Goal: Information Seeking & Learning: Learn about a topic

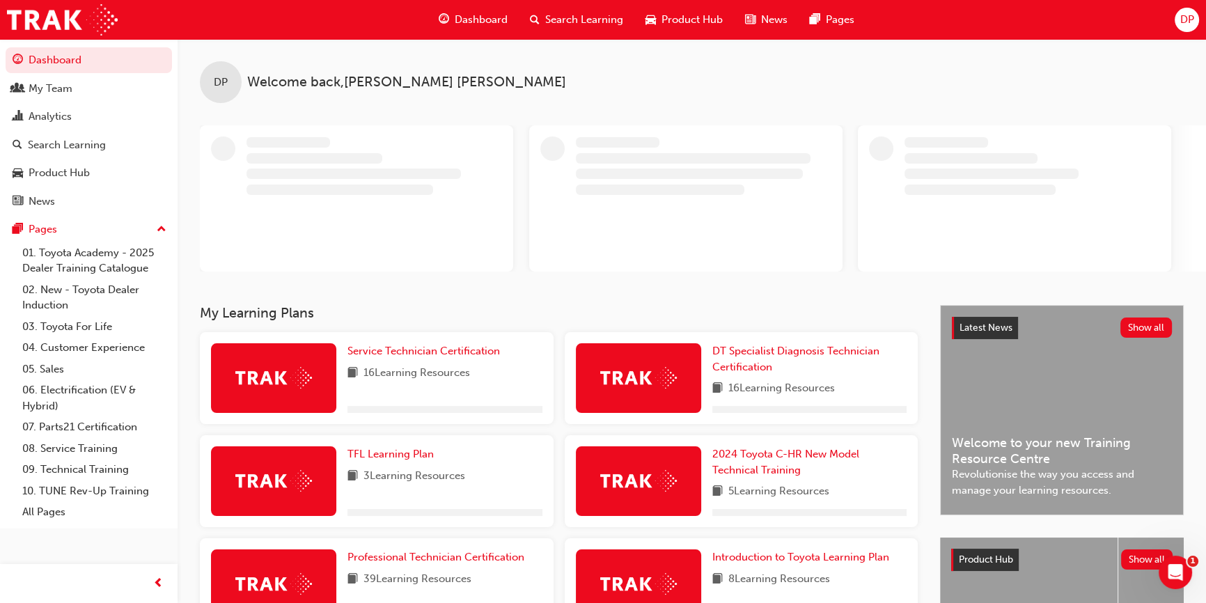
click at [589, 20] on span "Search Learning" at bounding box center [584, 20] width 78 height 16
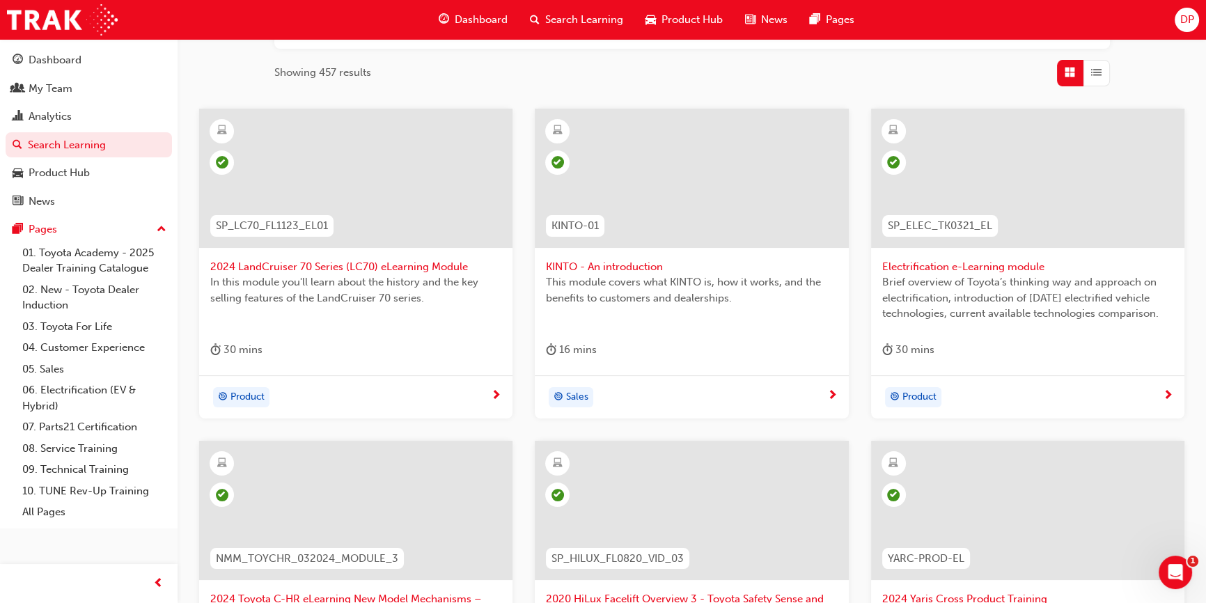
scroll to position [443, 0]
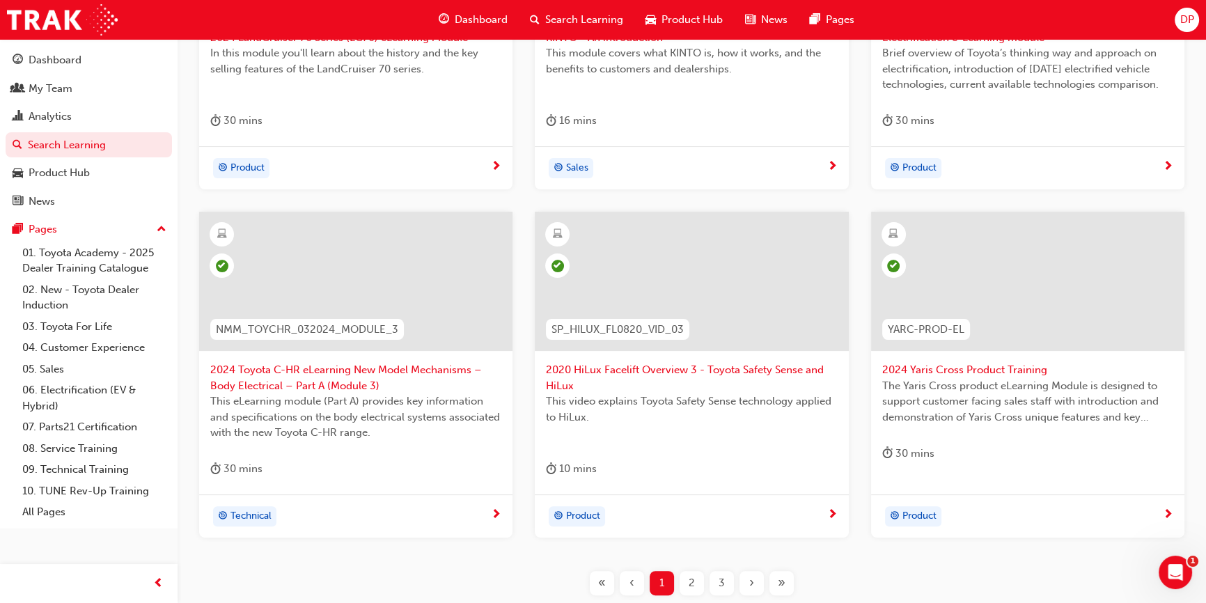
click at [782, 579] on span "»" at bounding box center [782, 583] width 8 height 16
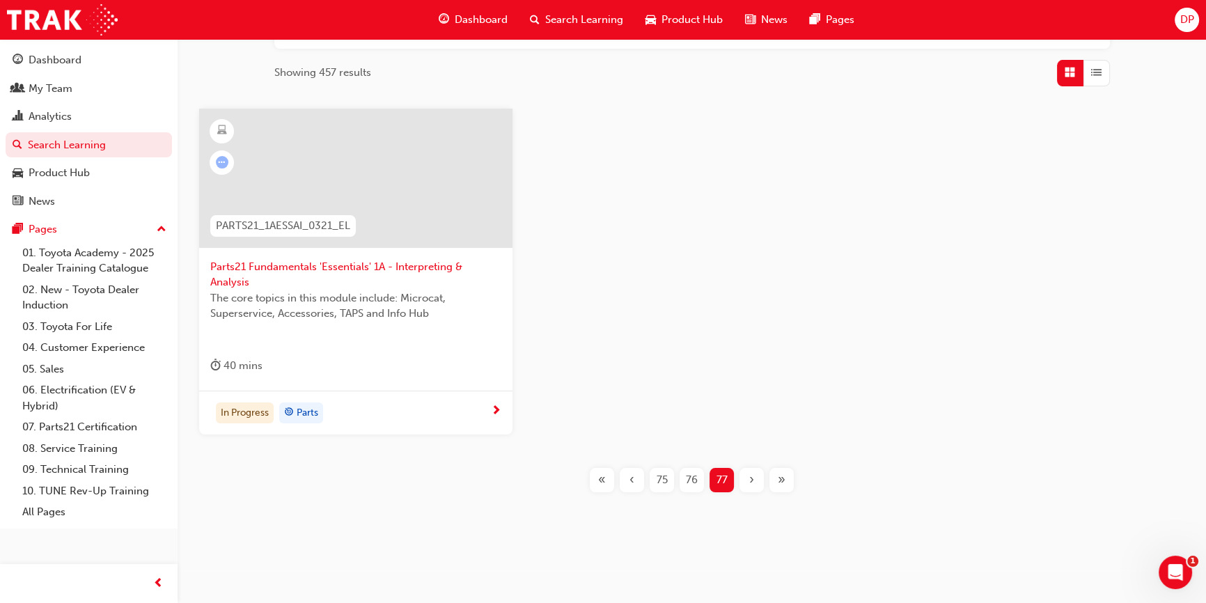
click at [693, 478] on span "76" at bounding box center [692, 480] width 12 height 16
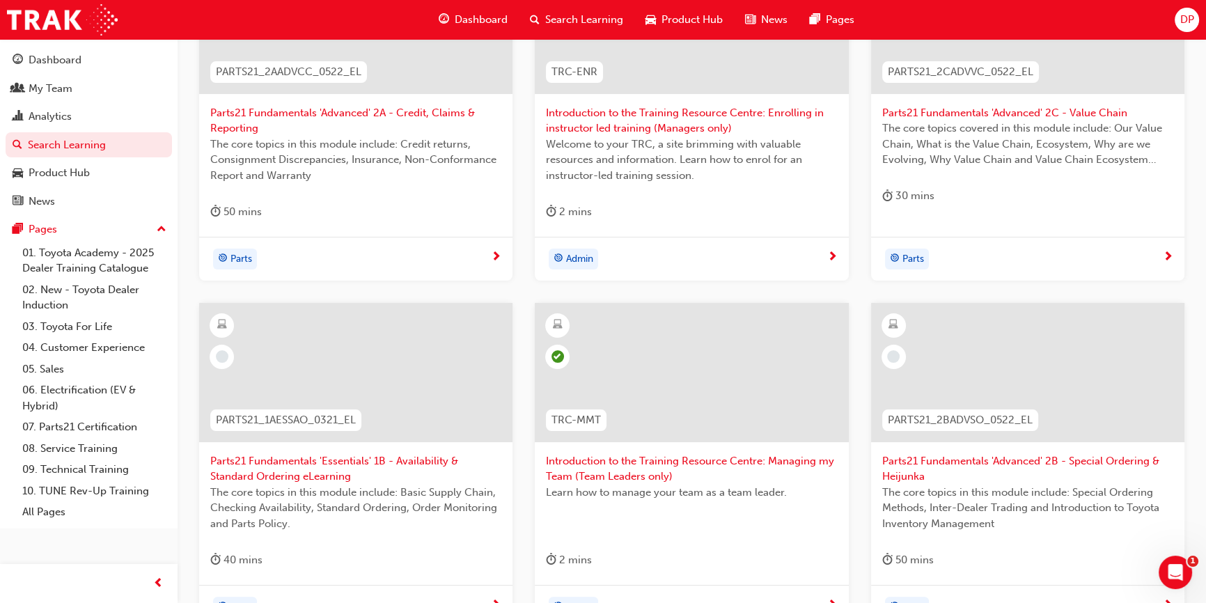
scroll to position [467, 0]
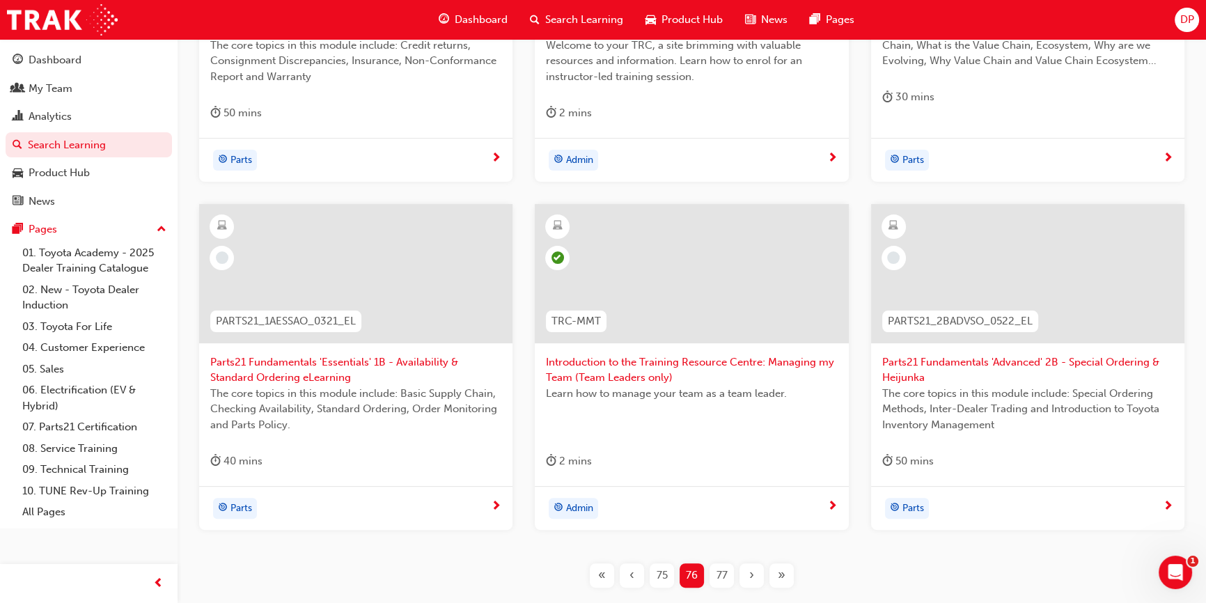
click at [657, 570] on span "75" at bounding box center [662, 575] width 11 height 16
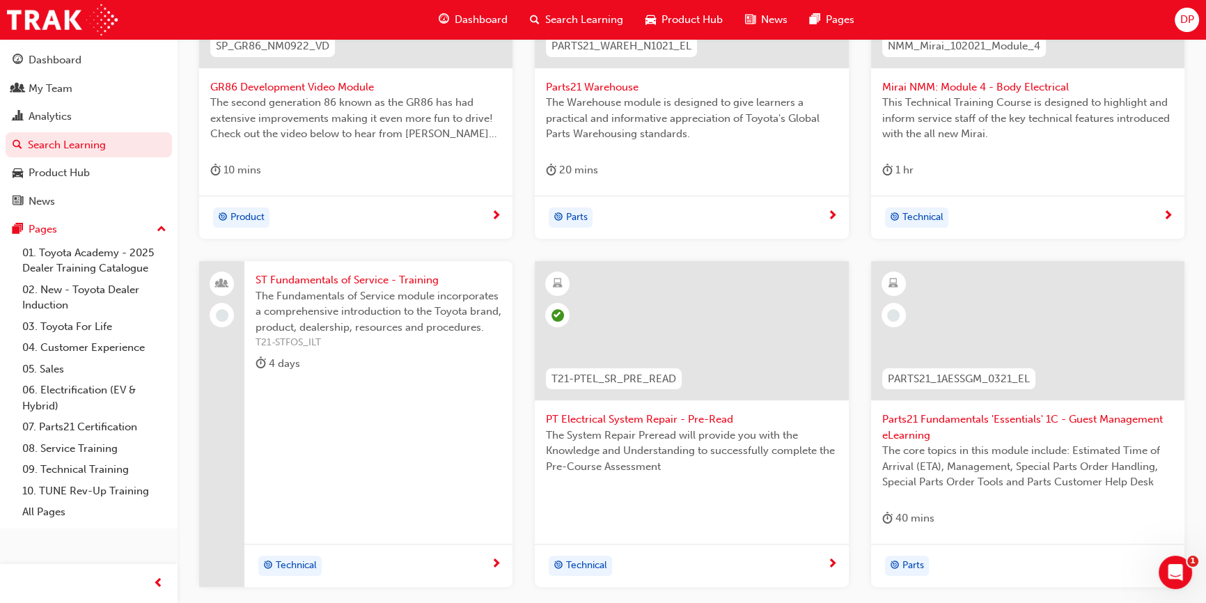
scroll to position [467, 0]
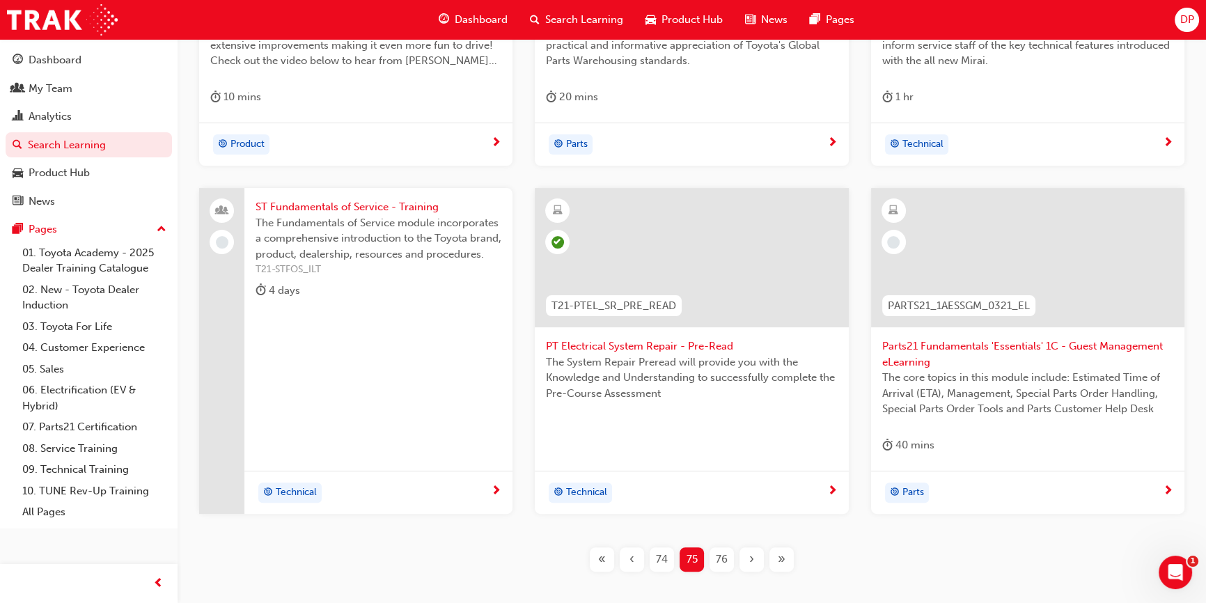
click at [658, 558] on span "74" at bounding box center [662, 559] width 12 height 16
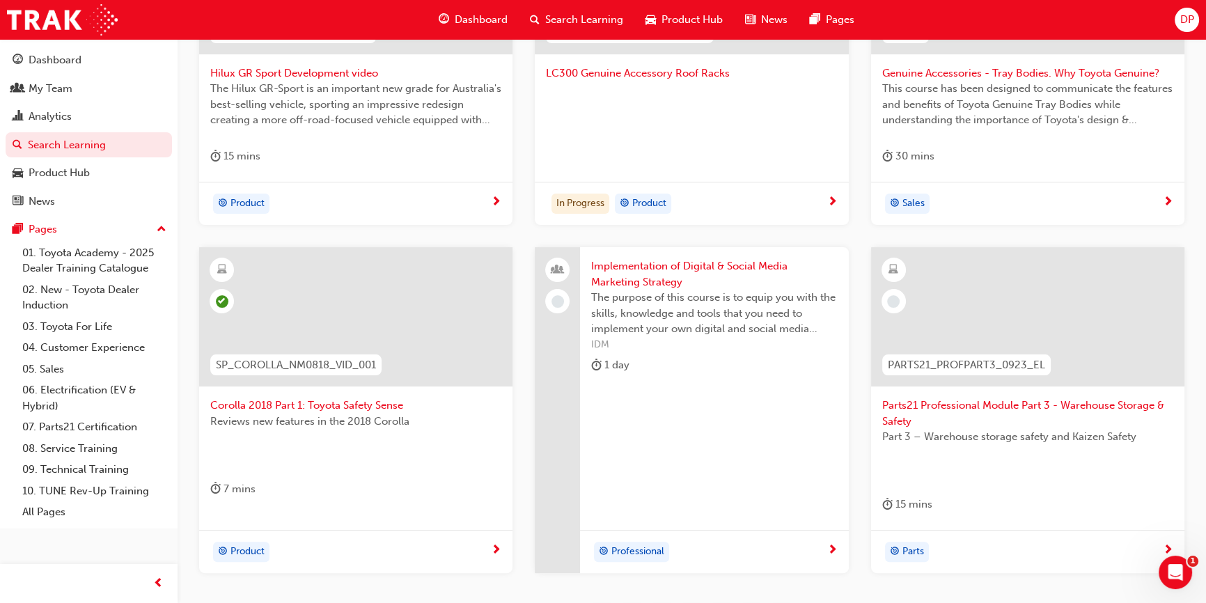
scroll to position [467, 0]
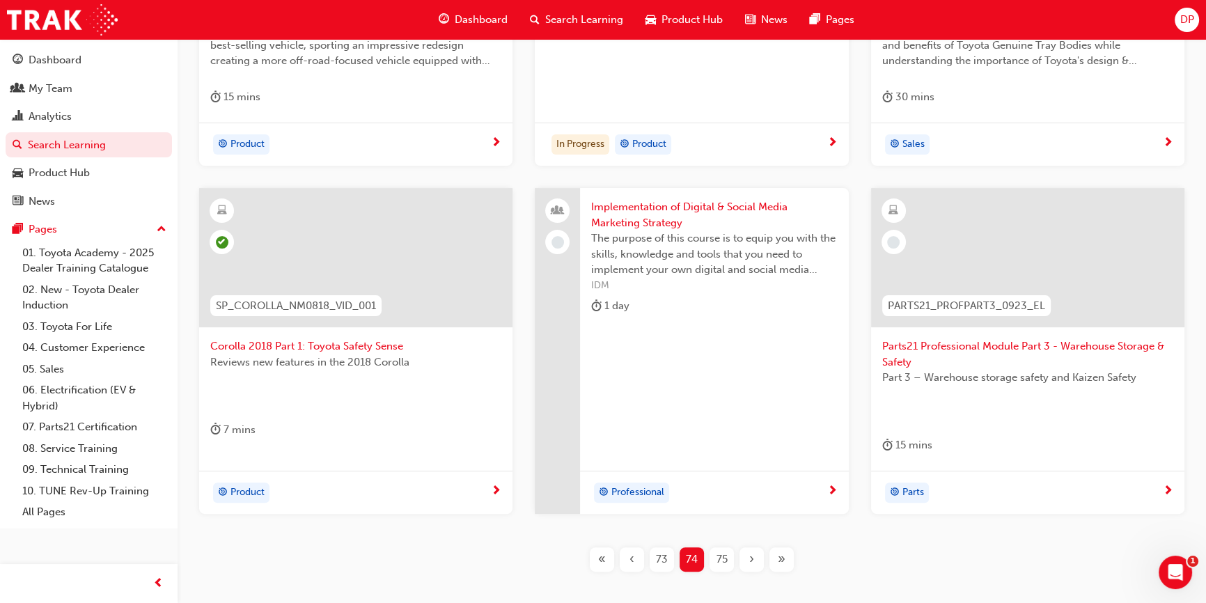
click at [667, 555] on div "73" at bounding box center [662, 559] width 24 height 24
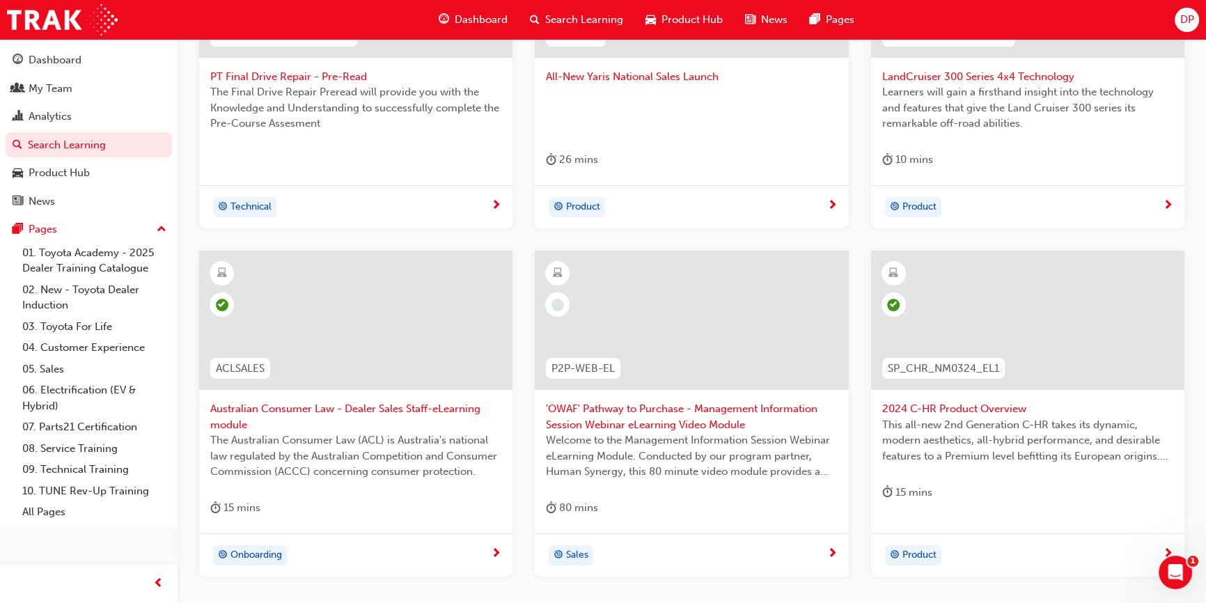
scroll to position [545, 0]
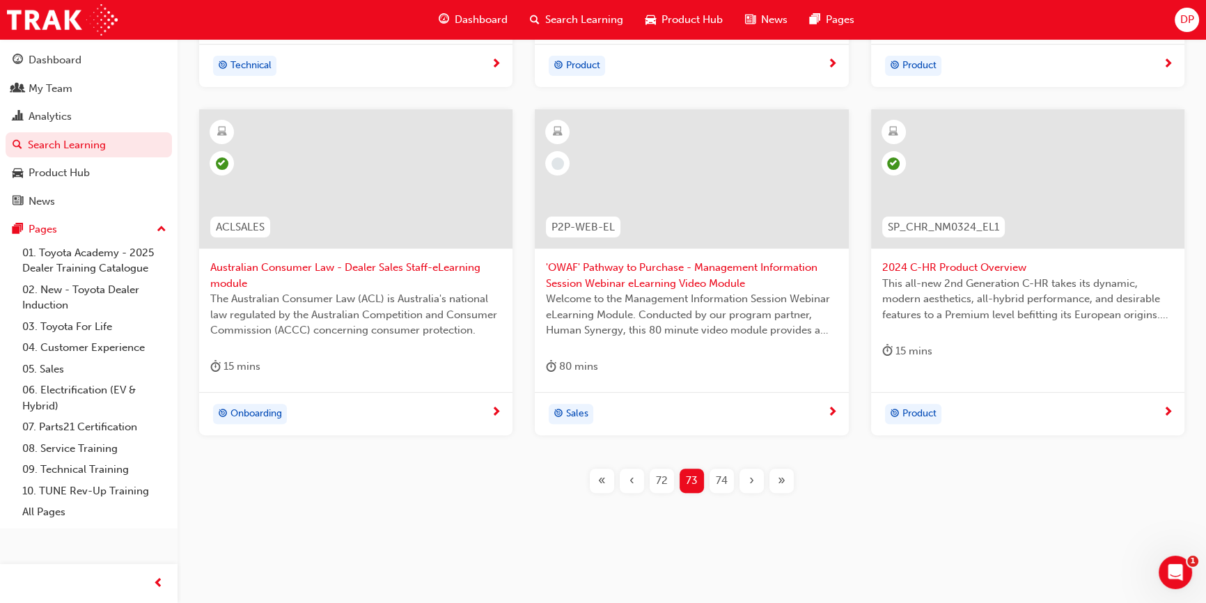
click at [661, 484] on div "72" at bounding box center [662, 481] width 24 height 24
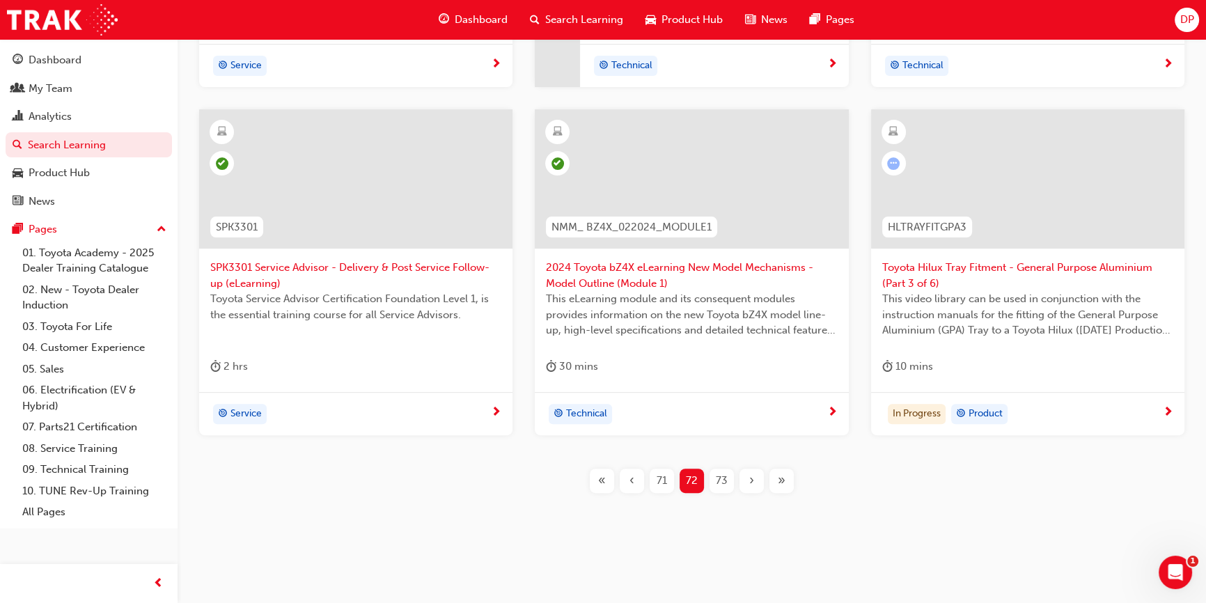
click at [898, 164] on span "learningRecordVerb_ATTEMPT-icon" at bounding box center [893, 163] width 13 height 13
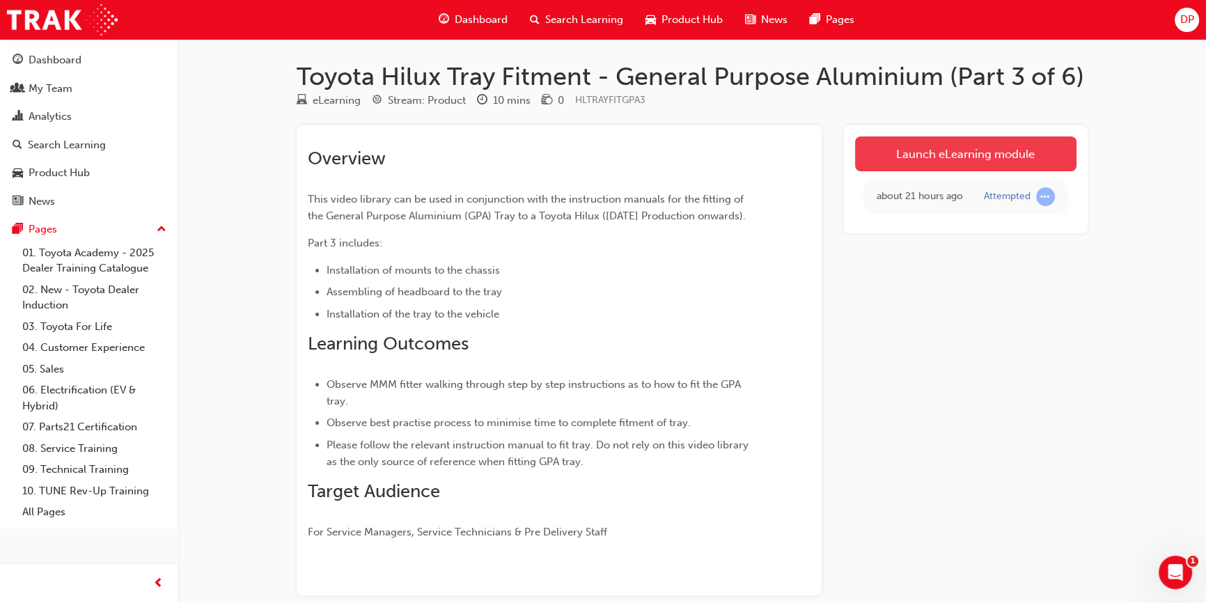
click at [914, 145] on link "Launch eLearning module" at bounding box center [965, 153] width 221 height 35
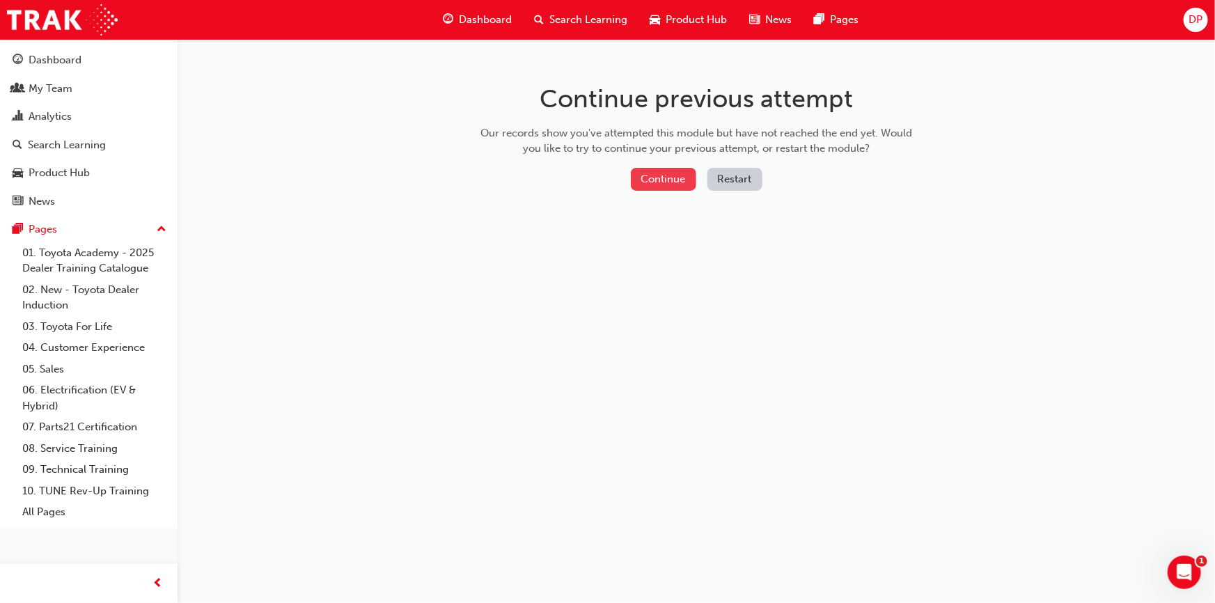
click at [679, 181] on button "Continue" at bounding box center [663, 179] width 65 height 23
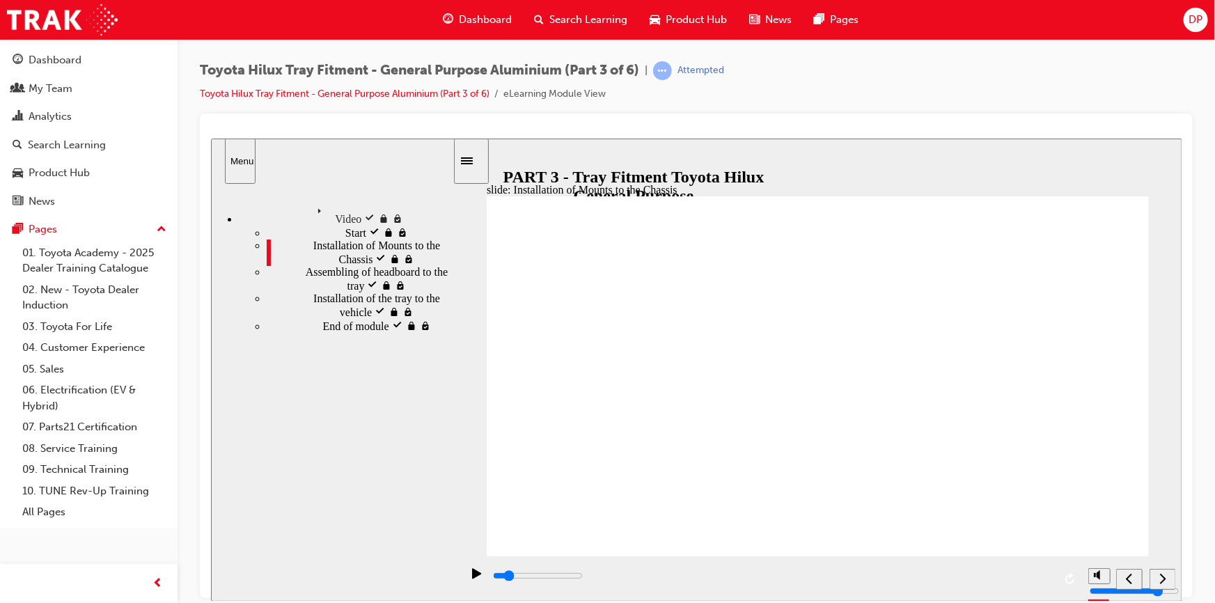
click at [565, 581] on div "playback controls" at bounding box center [772, 575] width 562 height 15
click at [582, 578] on input "slide progress" at bounding box center [537, 575] width 90 height 11
click at [677, 581] on div "playback controls" at bounding box center [772, 575] width 562 height 15
type input "234400"
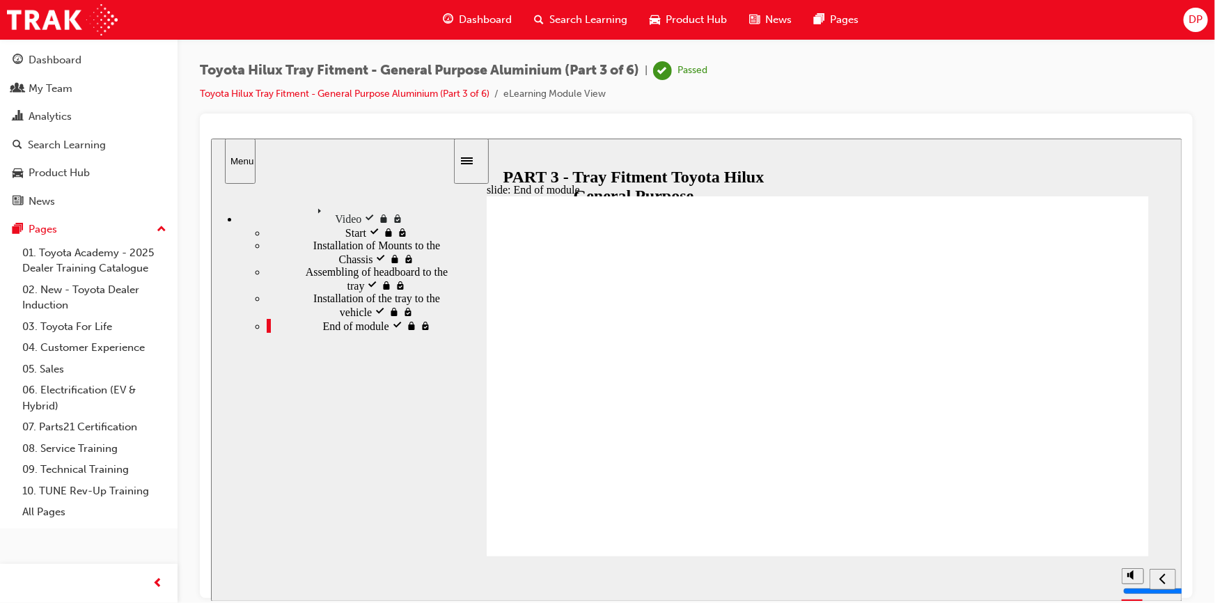
click at [581, 20] on span "Search Learning" at bounding box center [588, 20] width 78 height 16
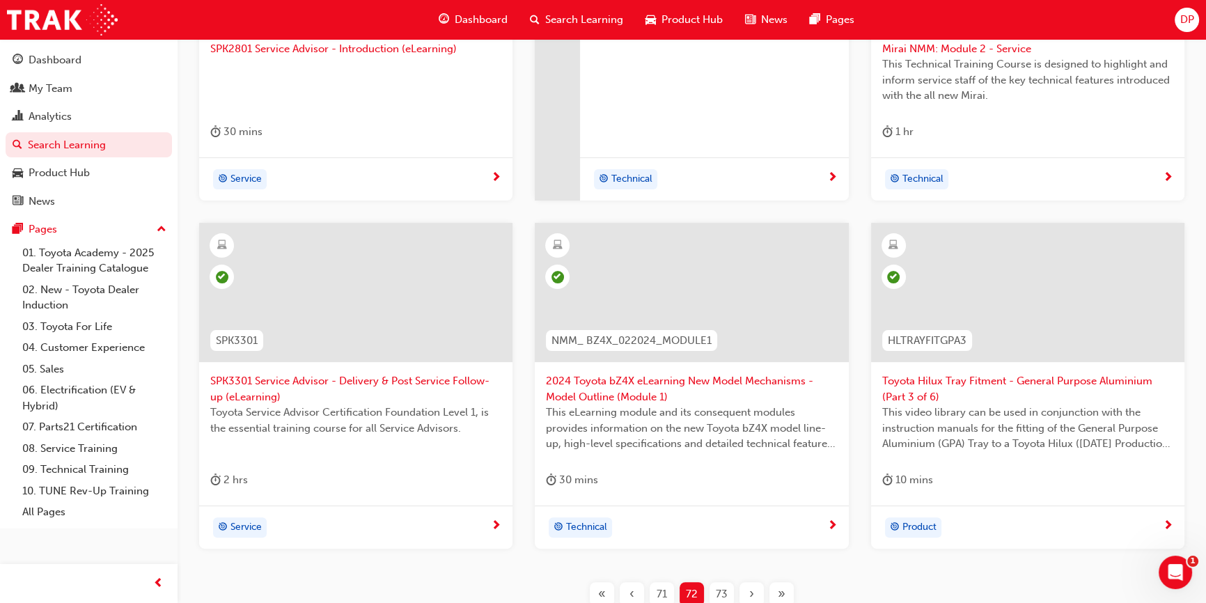
scroll to position [545, 0]
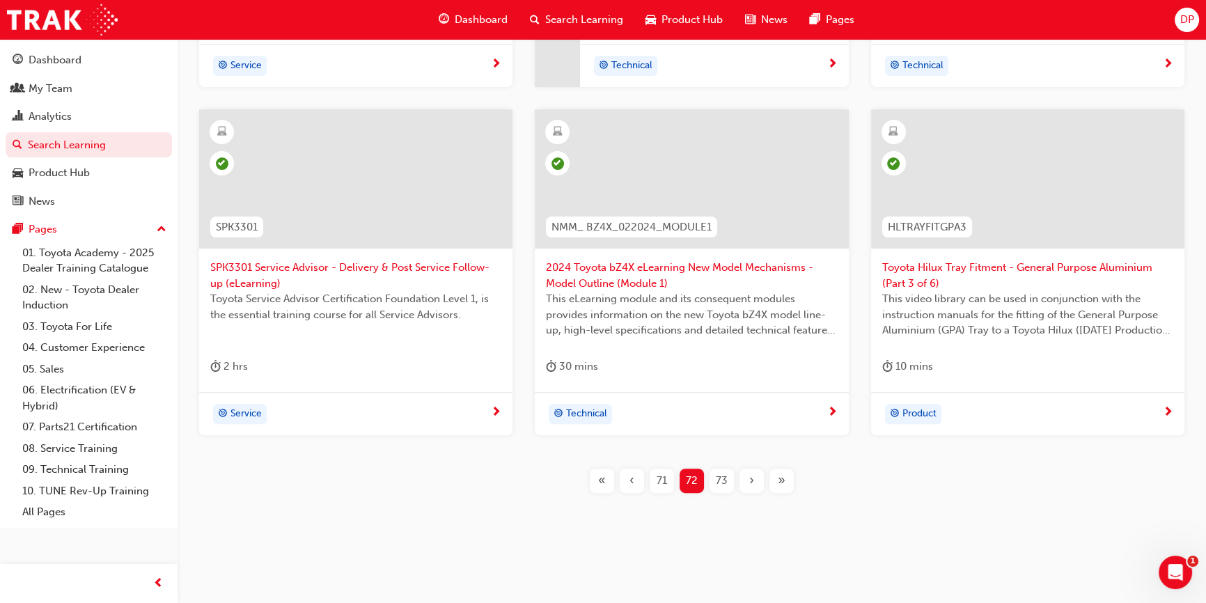
click at [664, 480] on span "71" at bounding box center [662, 481] width 10 height 16
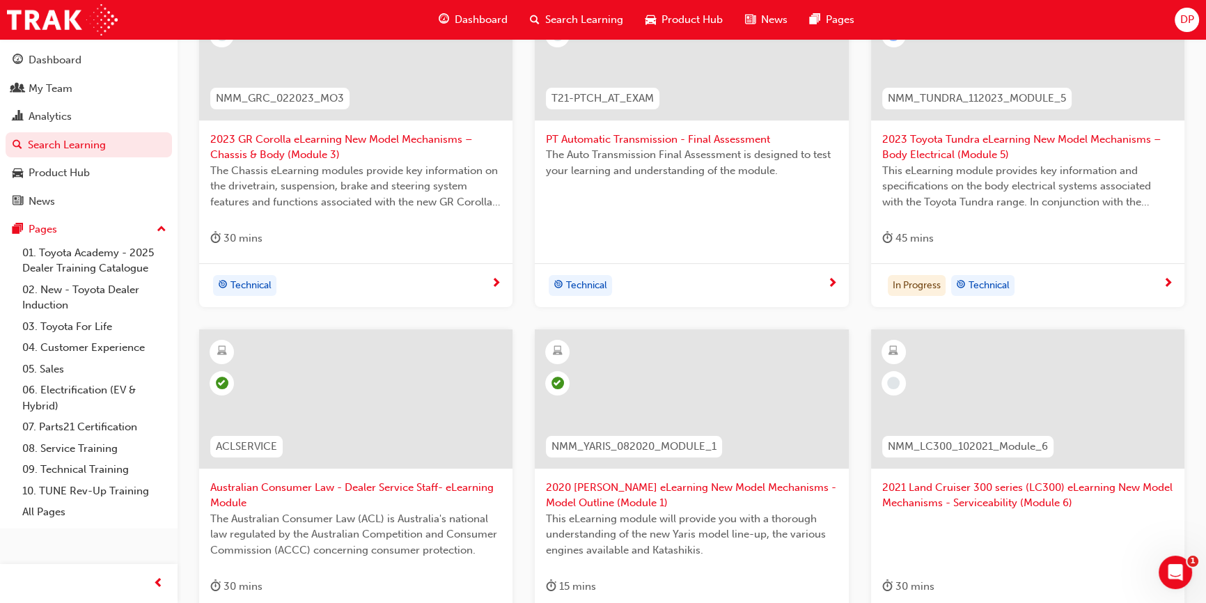
scroll to position [418, 0]
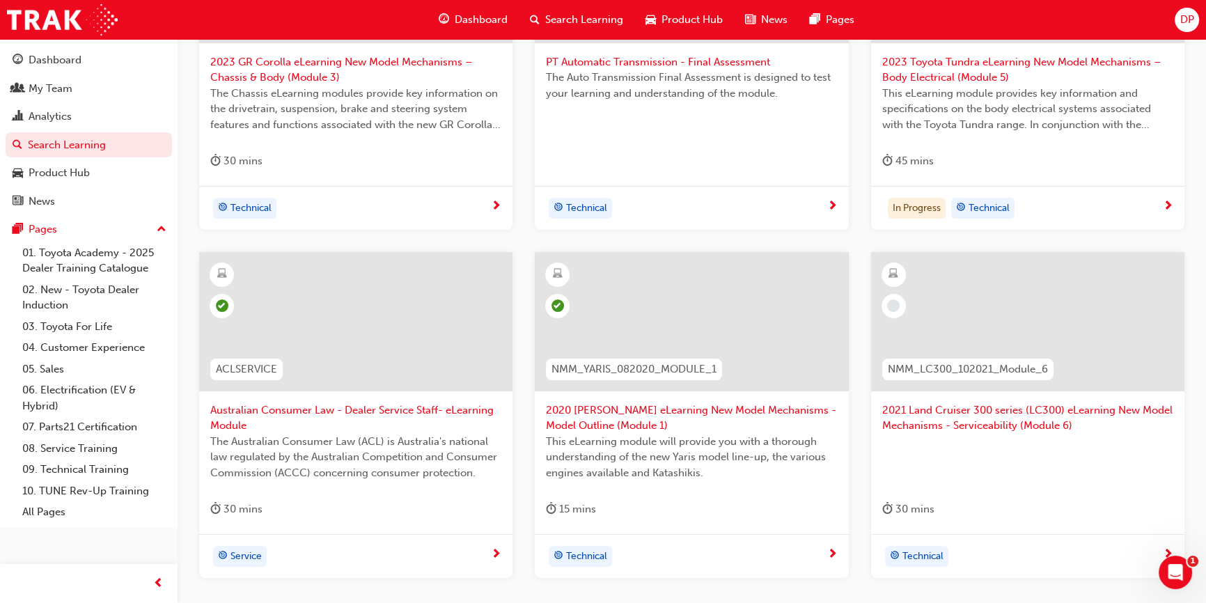
click at [943, 421] on span "2021 Land Cruiser 300 series (LC300) eLearning New Model Mechanisms - Serviceab…" at bounding box center [1027, 417] width 291 height 31
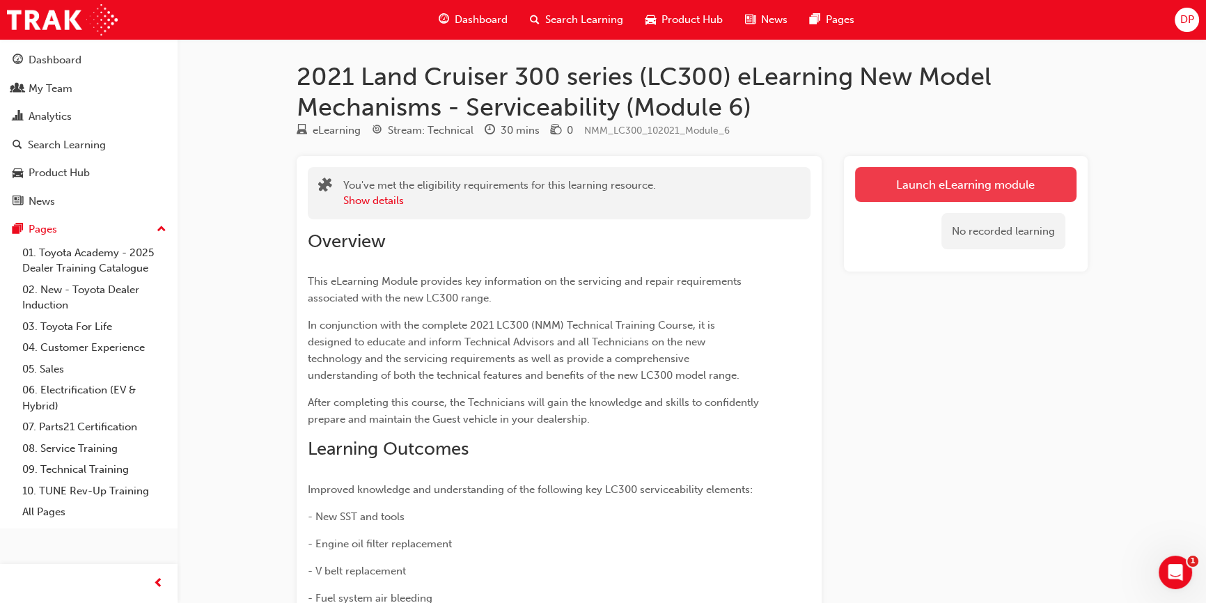
click at [963, 188] on link "Launch eLearning module" at bounding box center [965, 184] width 221 height 35
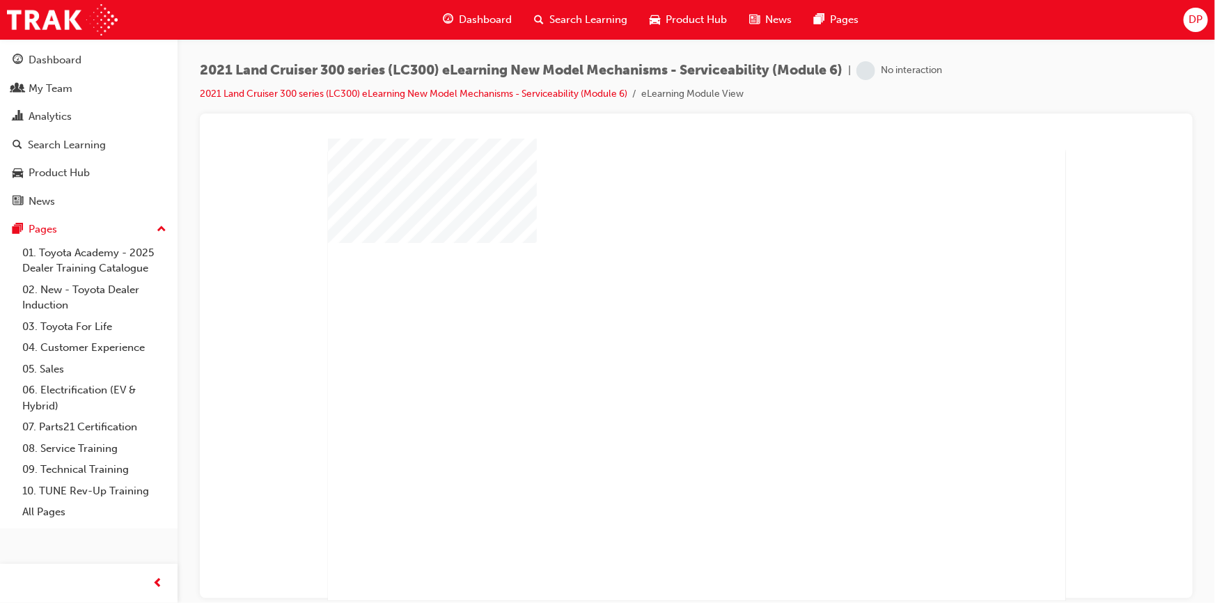
click at [656, 329] on div "play" at bounding box center [656, 329] width 0 height 0
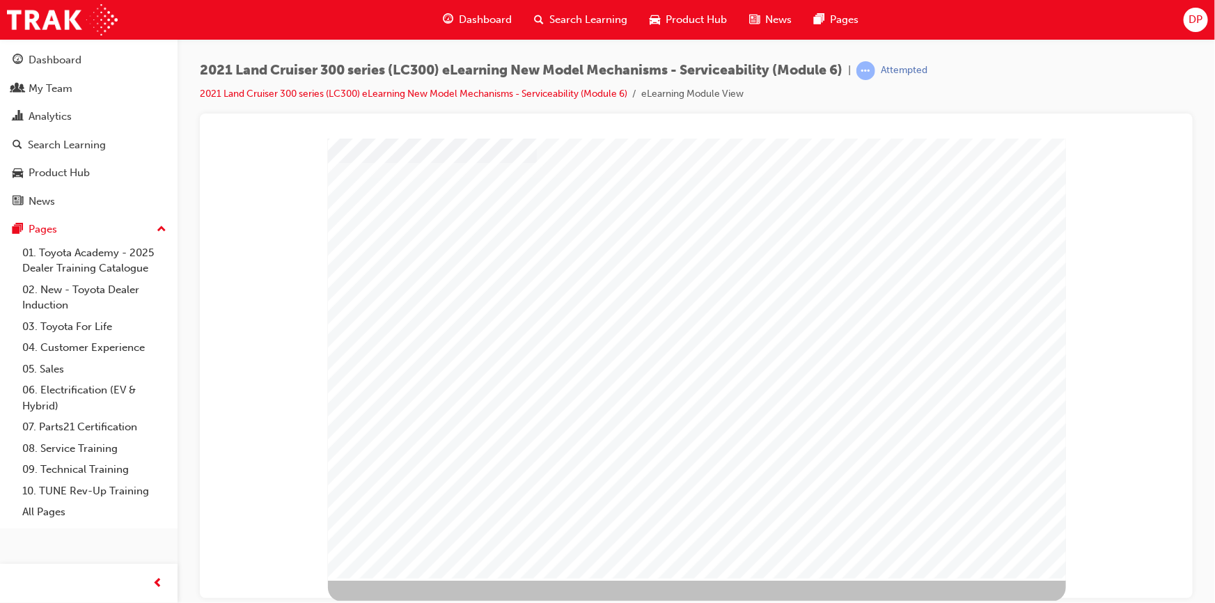
drag, startPoint x: 442, startPoint y: 522, endPoint x: 453, endPoint y: 520, distance: 11.3
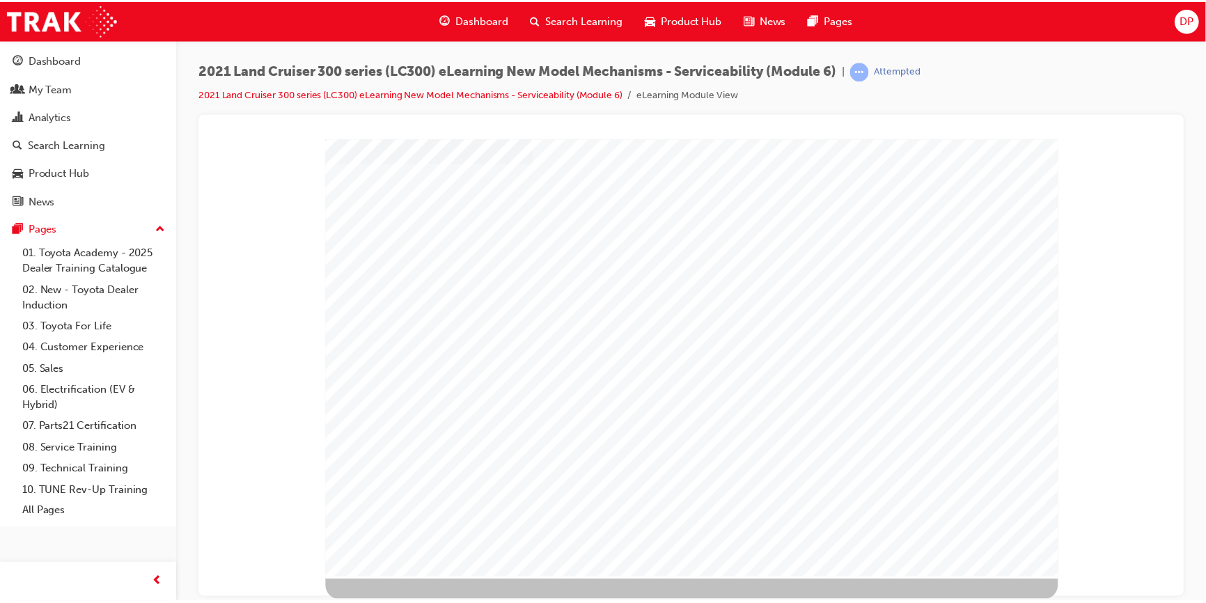
scroll to position [0, 0]
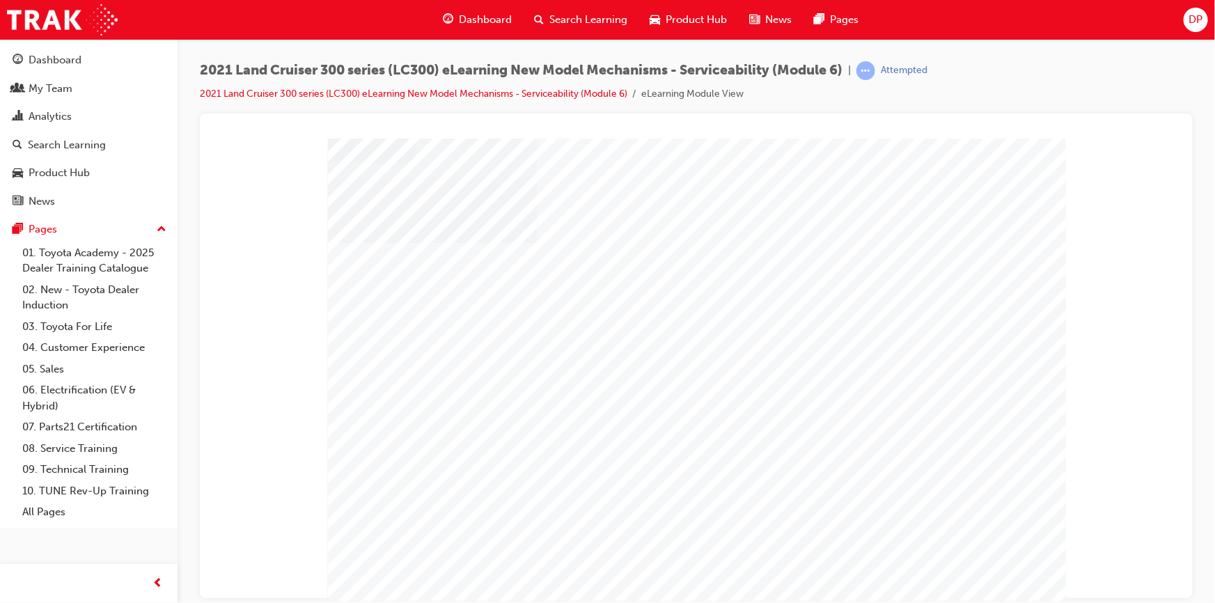
click at [598, 20] on span "Search Learning" at bounding box center [588, 20] width 78 height 16
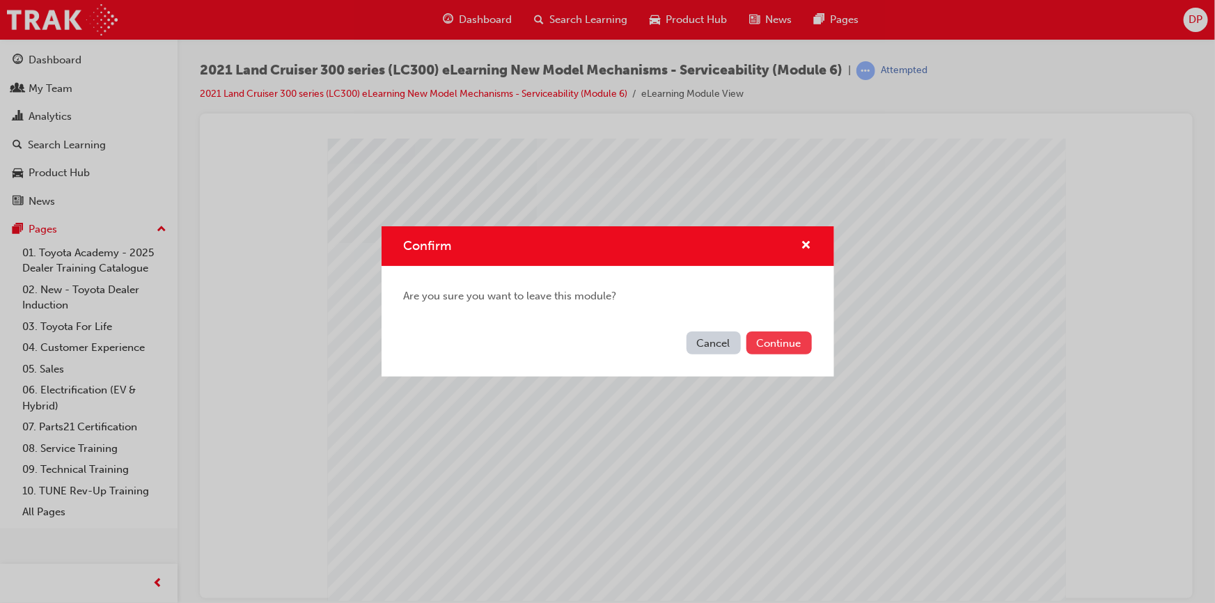
click at [794, 346] on button "Continue" at bounding box center [778, 342] width 65 height 23
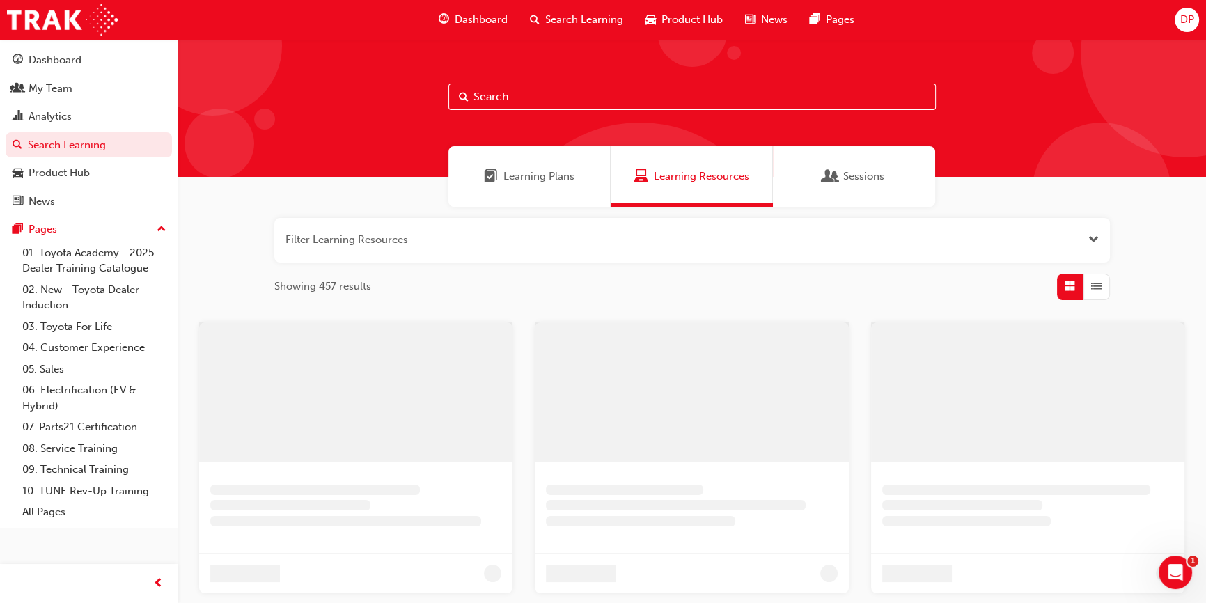
click at [524, 102] on input "text" at bounding box center [691, 97] width 487 height 26
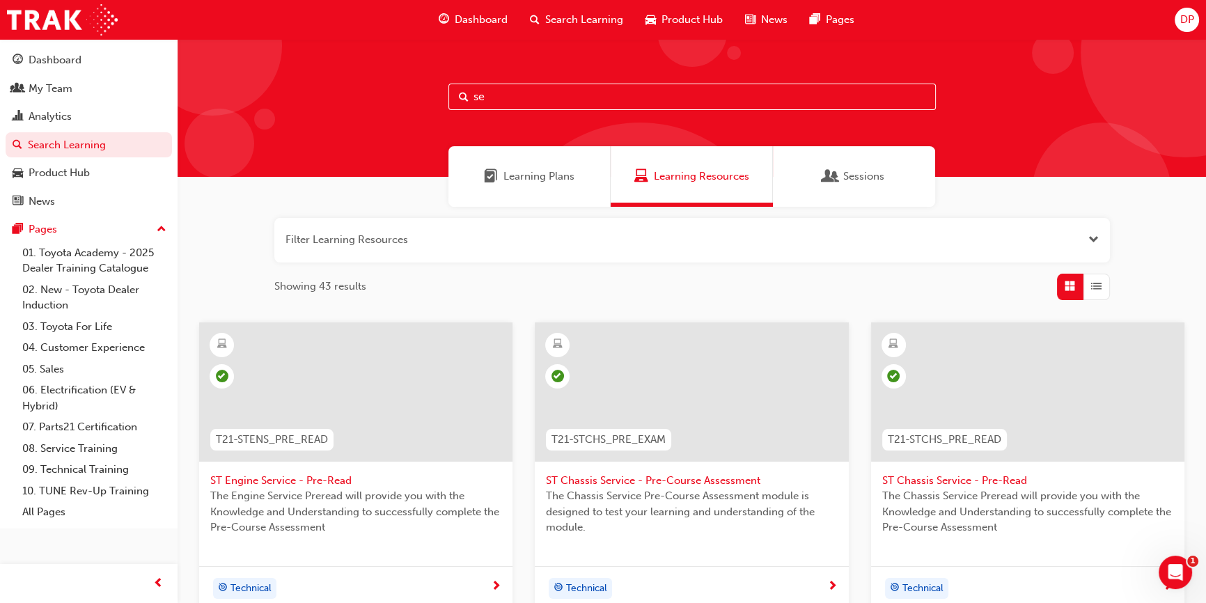
type input "s"
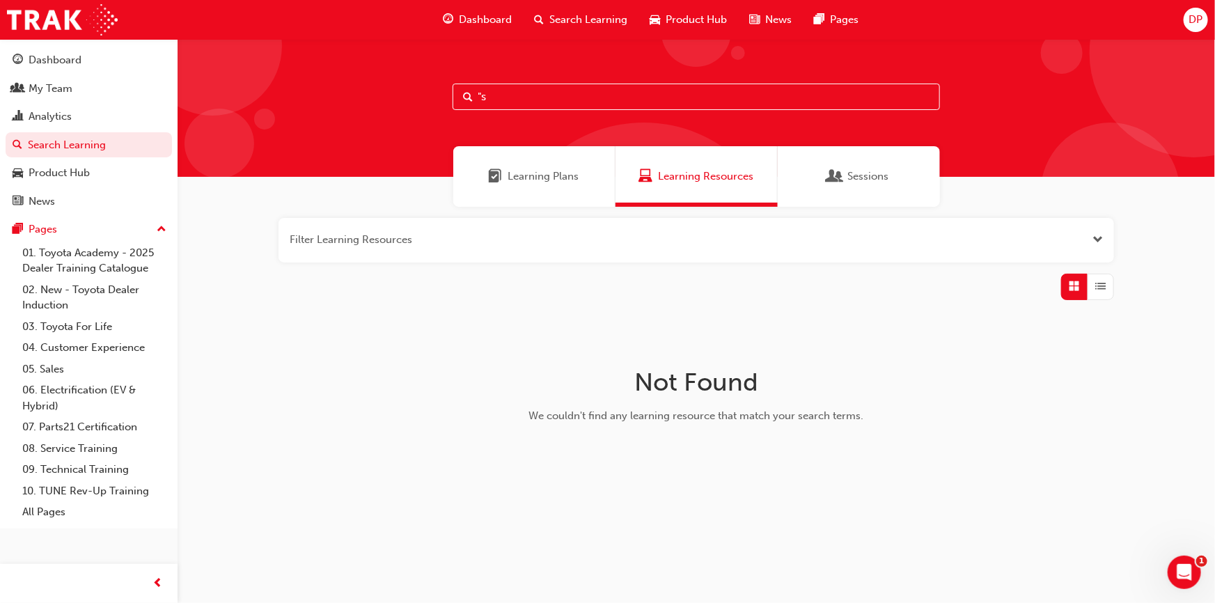
type input """
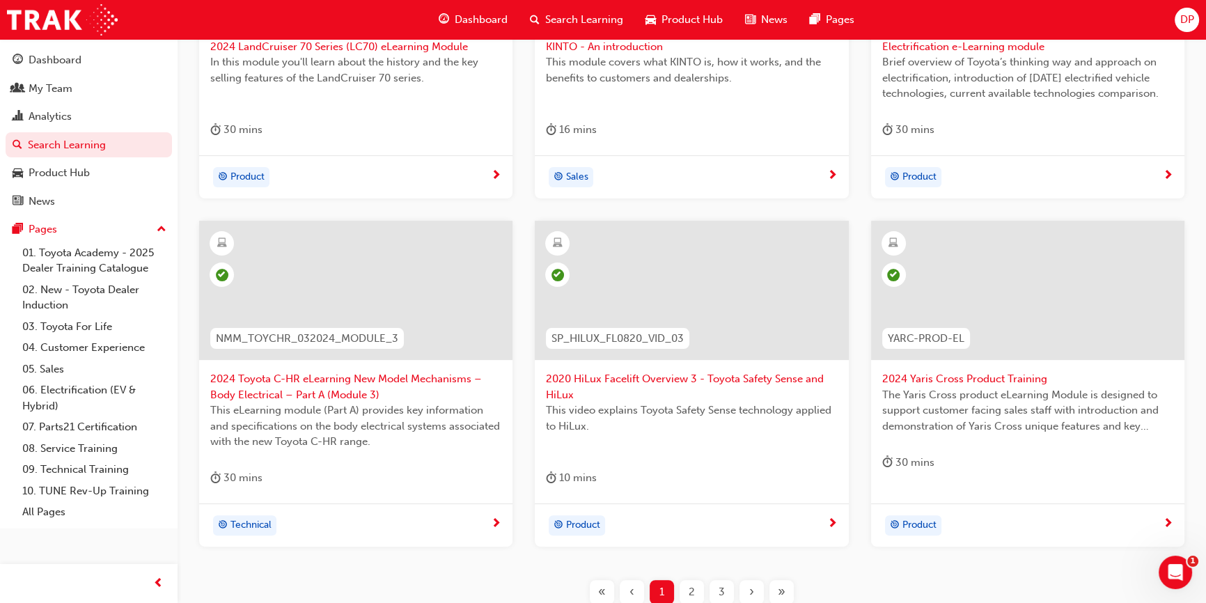
scroll to position [545, 0]
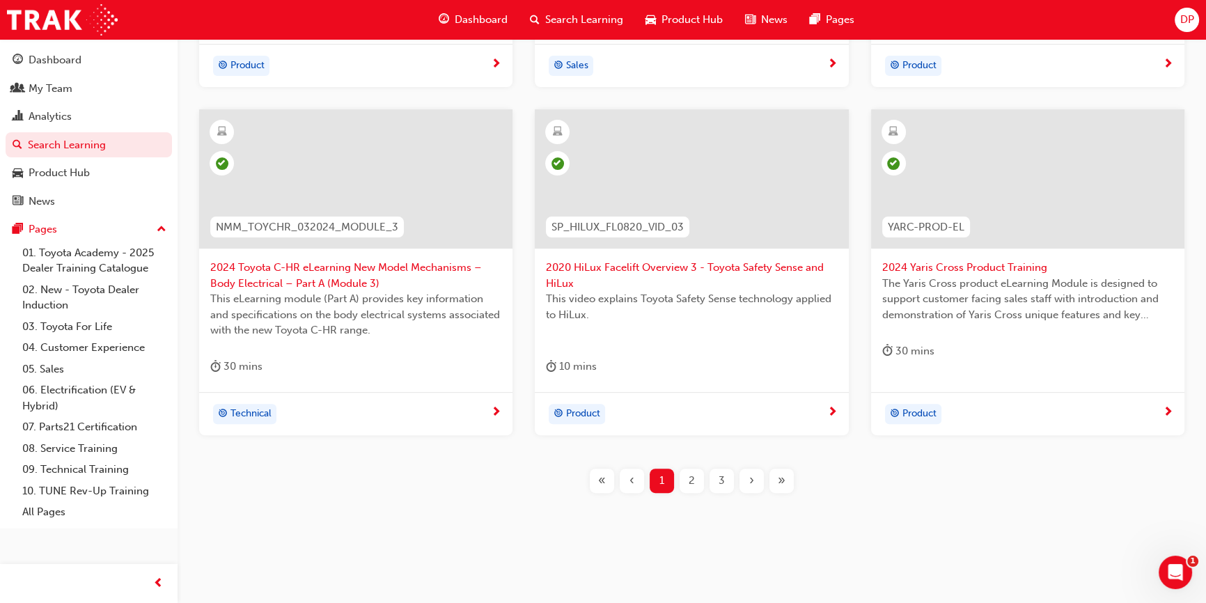
click at [782, 478] on span "»" at bounding box center [782, 481] width 8 height 16
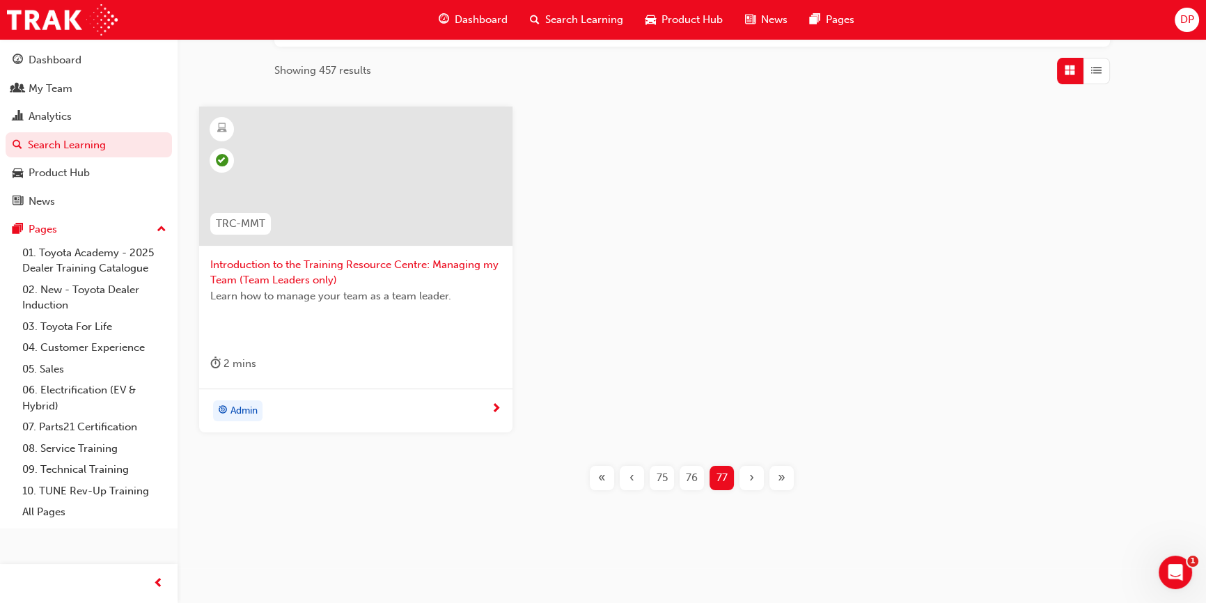
scroll to position [214, 0]
click at [633, 482] on span "‹" at bounding box center [631, 480] width 5 height 16
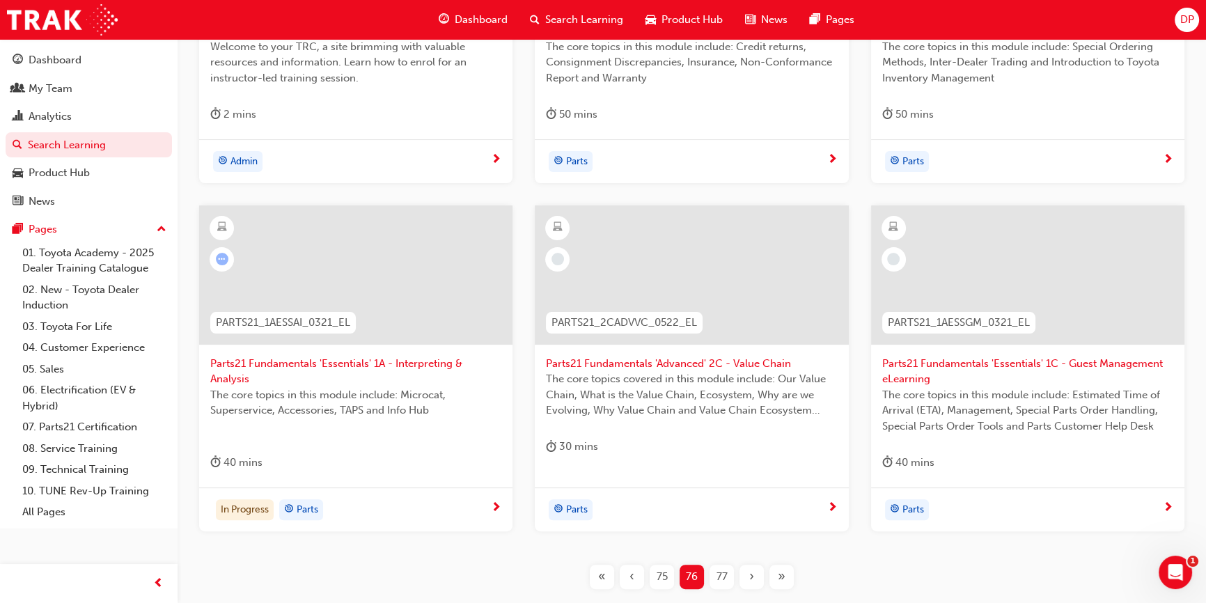
scroll to position [561, 0]
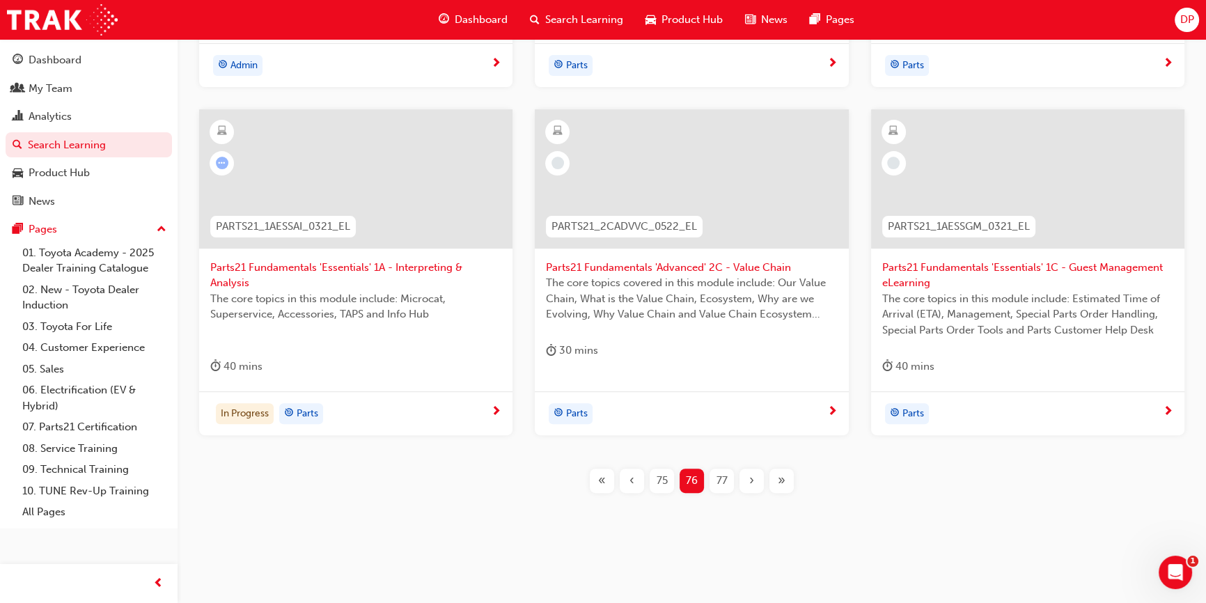
click at [659, 476] on span "75" at bounding box center [662, 481] width 11 height 16
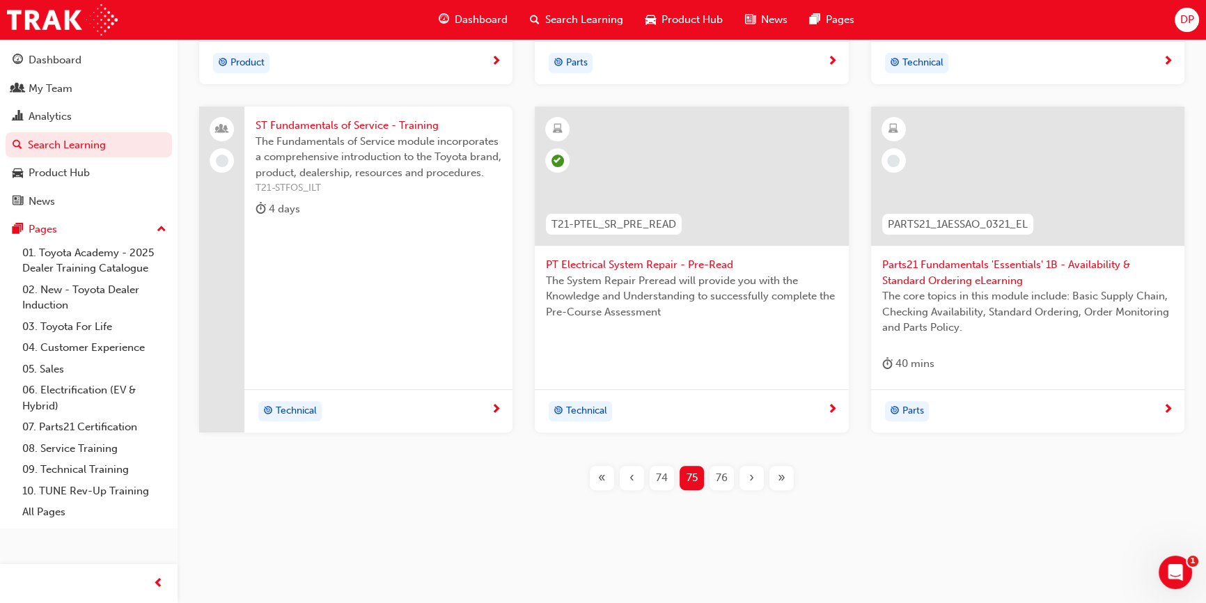
scroll to position [545, 0]
click at [661, 480] on span "74" at bounding box center [662, 481] width 12 height 16
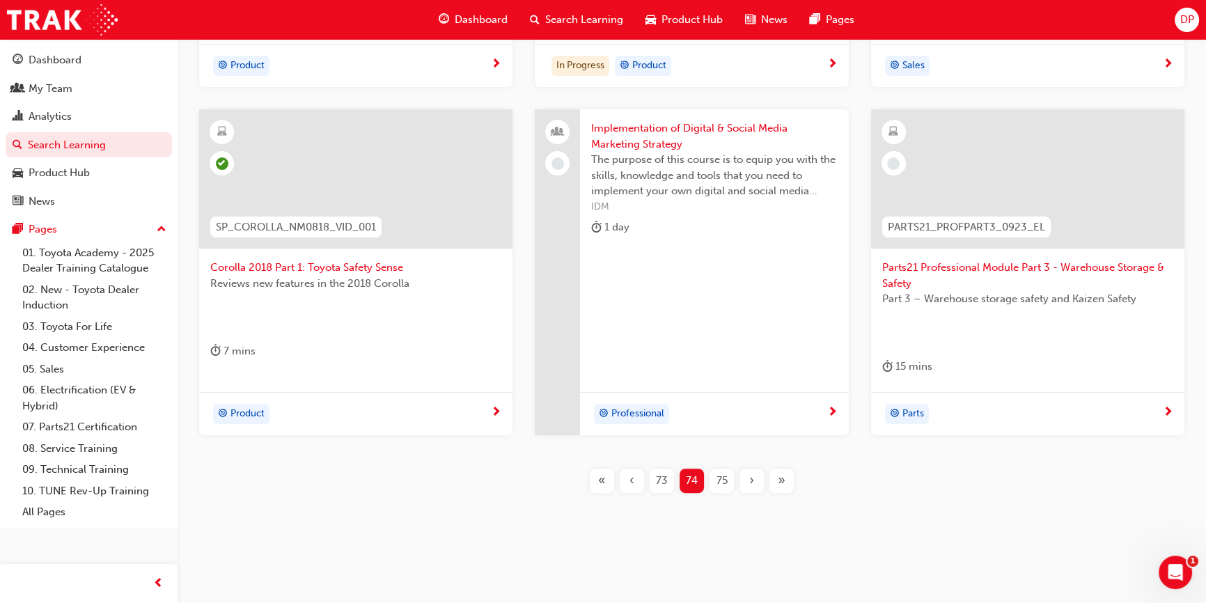
scroll to position [102, 0]
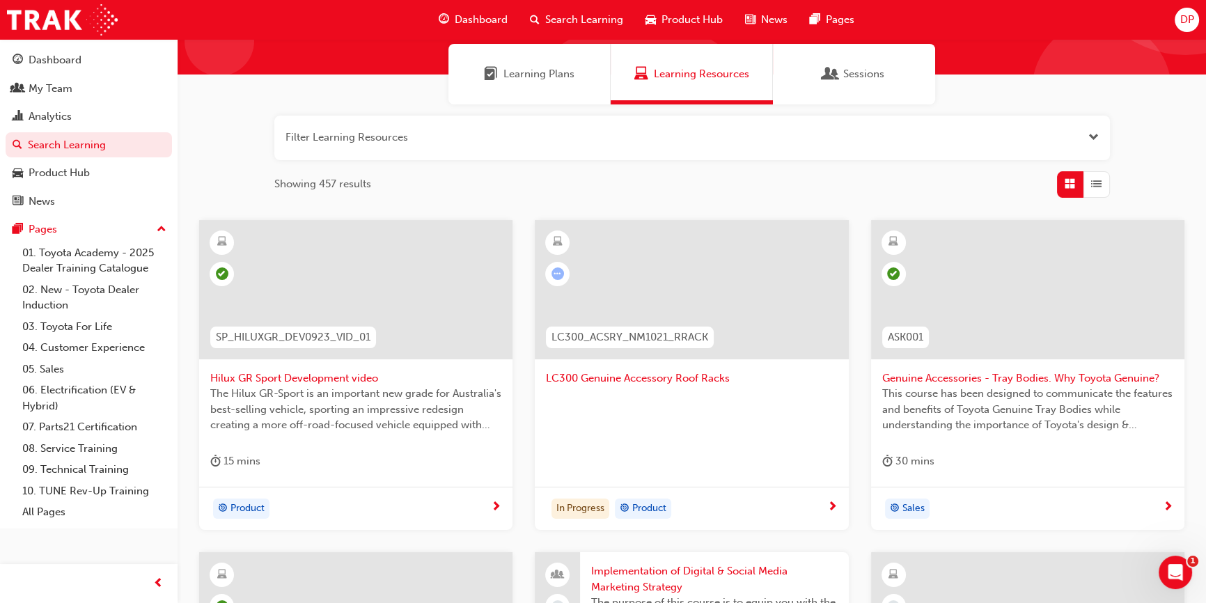
click at [555, 277] on span "learningRecordVerb_ATTEMPT-icon" at bounding box center [557, 273] width 13 height 13
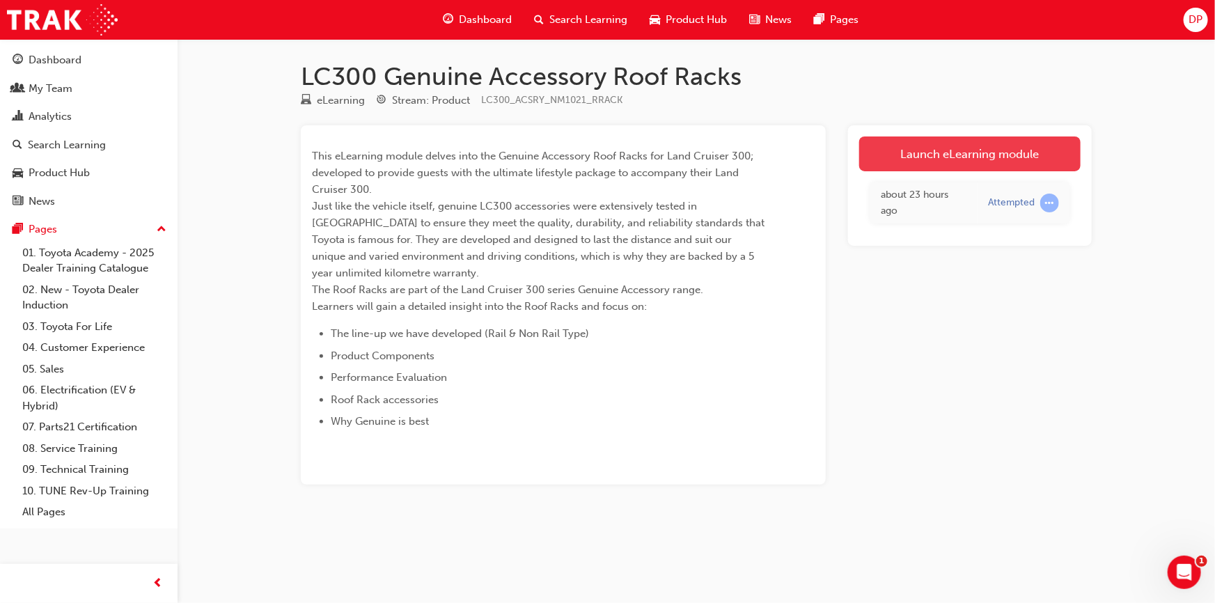
click at [941, 155] on link "Launch eLearning module" at bounding box center [969, 153] width 221 height 35
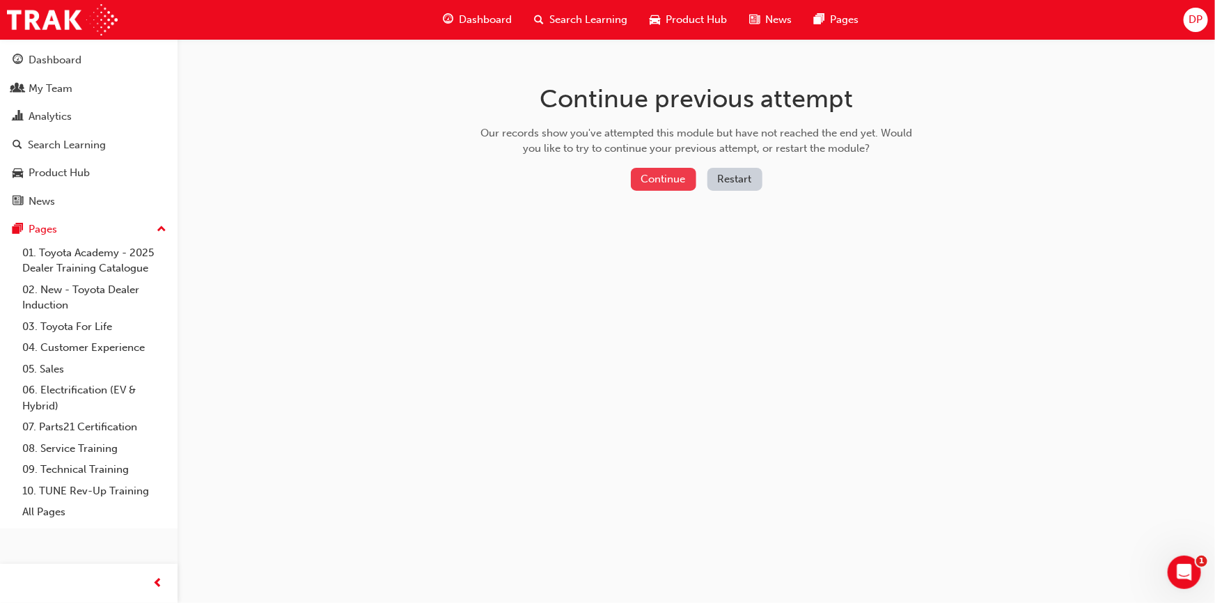
click at [662, 178] on button "Continue" at bounding box center [663, 179] width 65 height 23
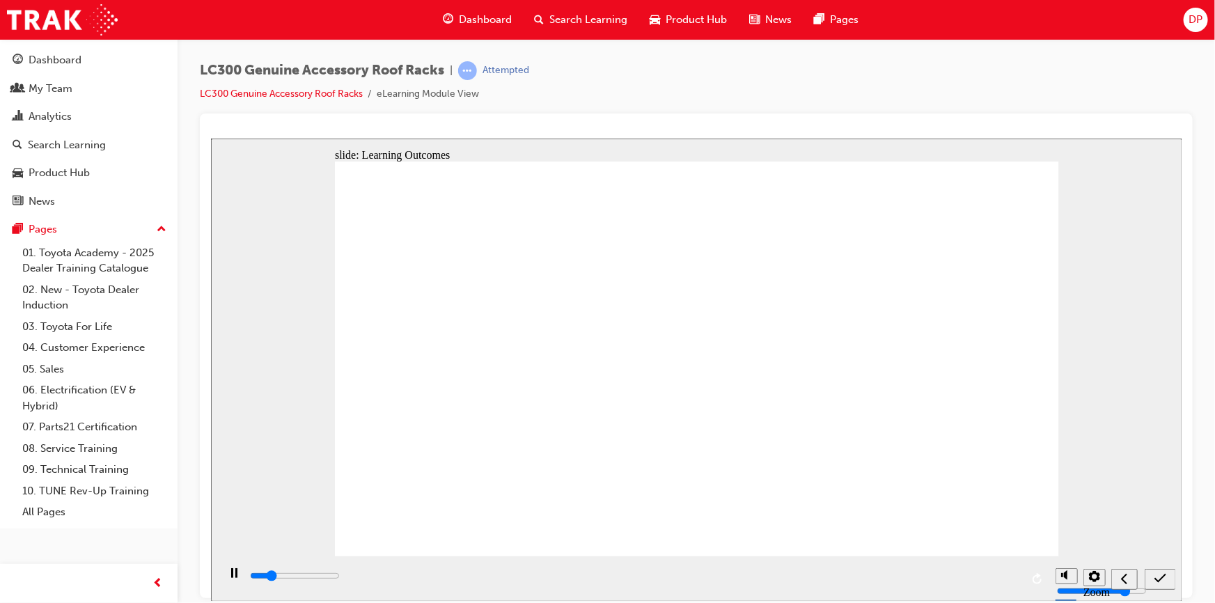
type input "2600"
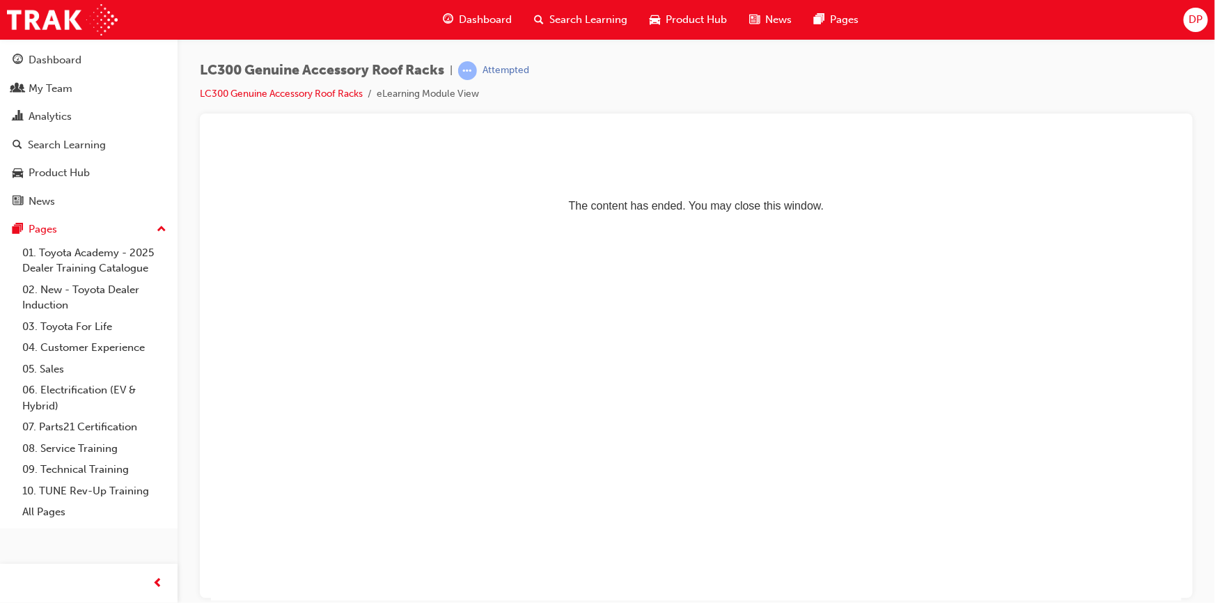
click at [696, 223] on html "The content has ended. You may close this window." at bounding box center [695, 180] width 971 height 85
click at [235, 223] on html "The content has ended. You may close this window." at bounding box center [695, 180] width 971 height 85
click at [163, 581] on div "button" at bounding box center [158, 584] width 28 height 28
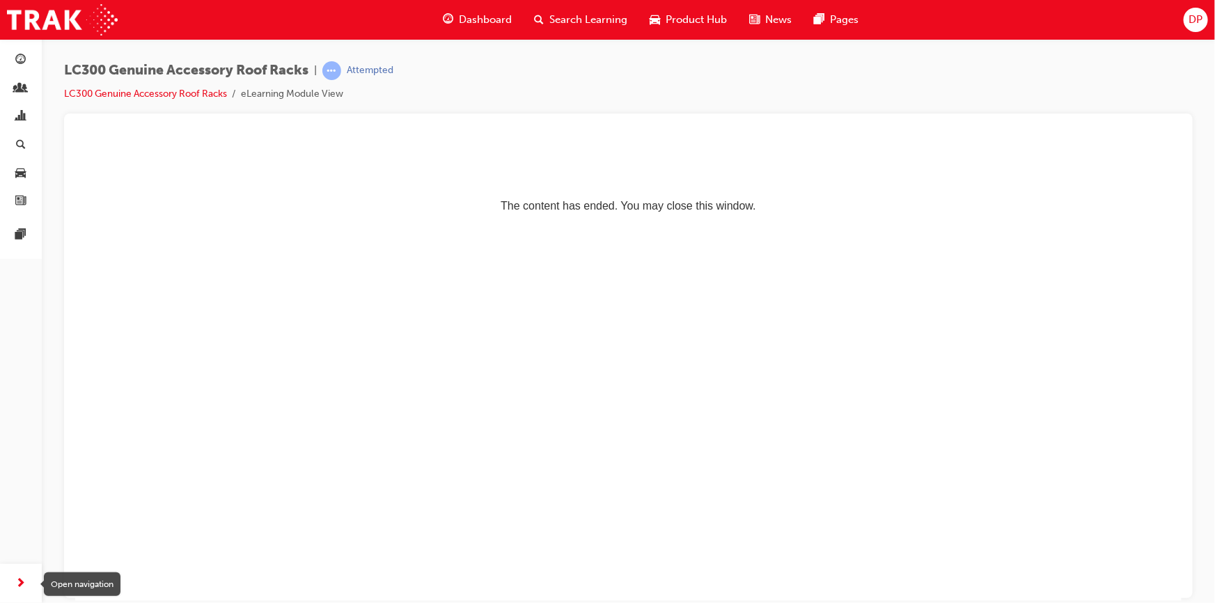
drag, startPoint x: 16, startPoint y: 581, endPoint x: 27, endPoint y: 573, distance: 13.9
click at [17, 580] on span "next-icon" at bounding box center [21, 583] width 10 height 17
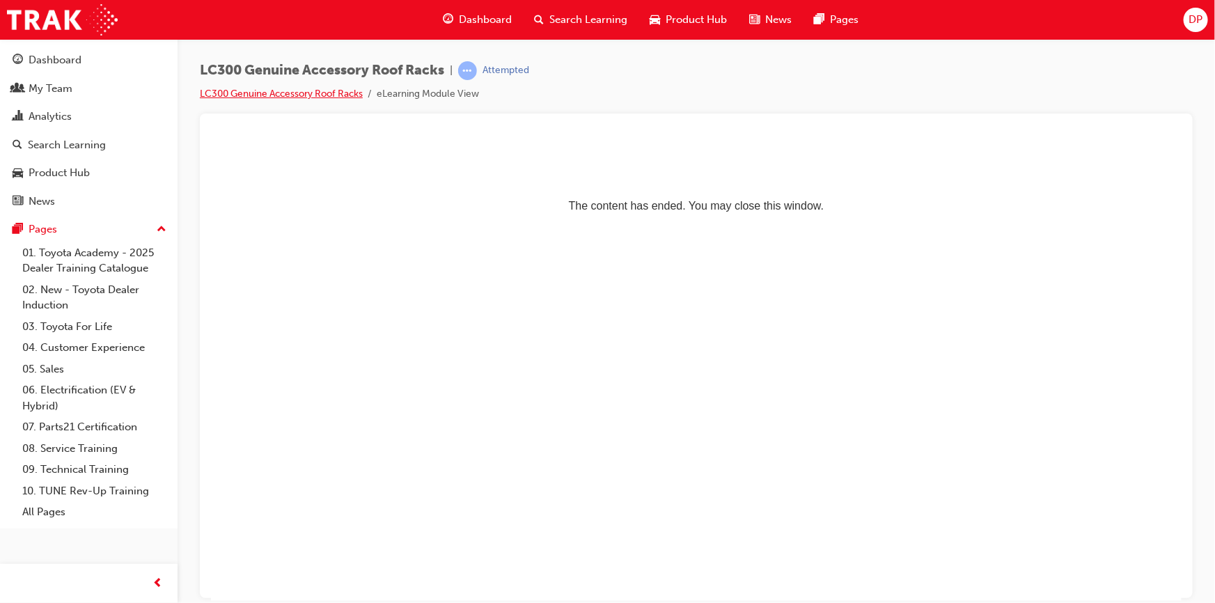
click at [240, 94] on link "LC300 Genuine Accessory Roof Racks" at bounding box center [281, 94] width 163 height 12
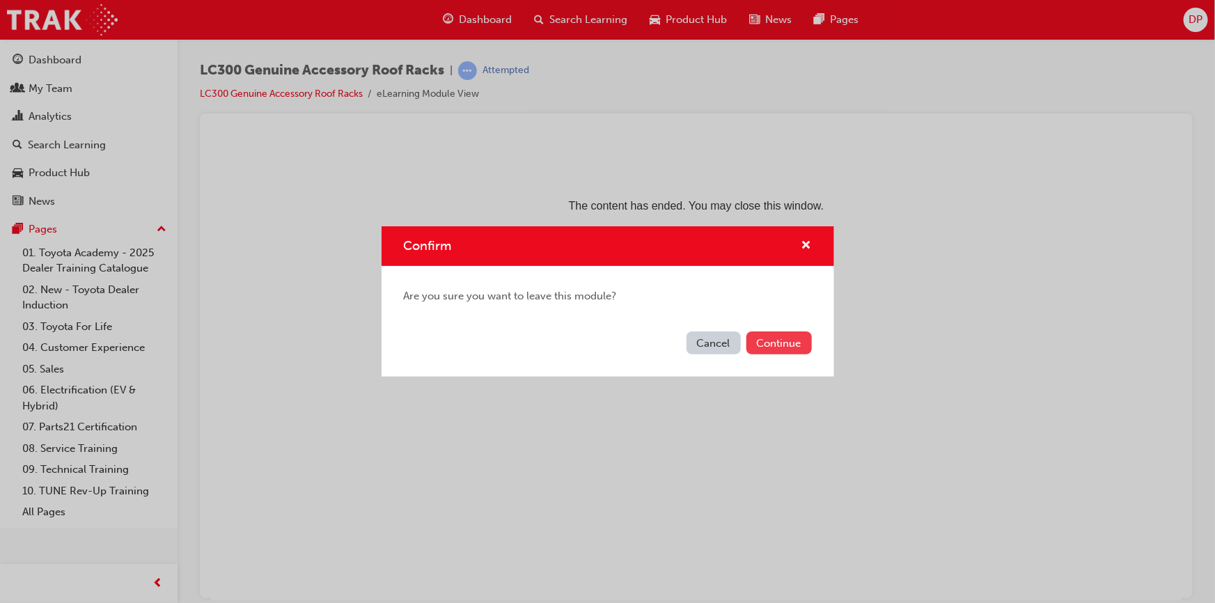
click at [776, 345] on button "Continue" at bounding box center [778, 342] width 65 height 23
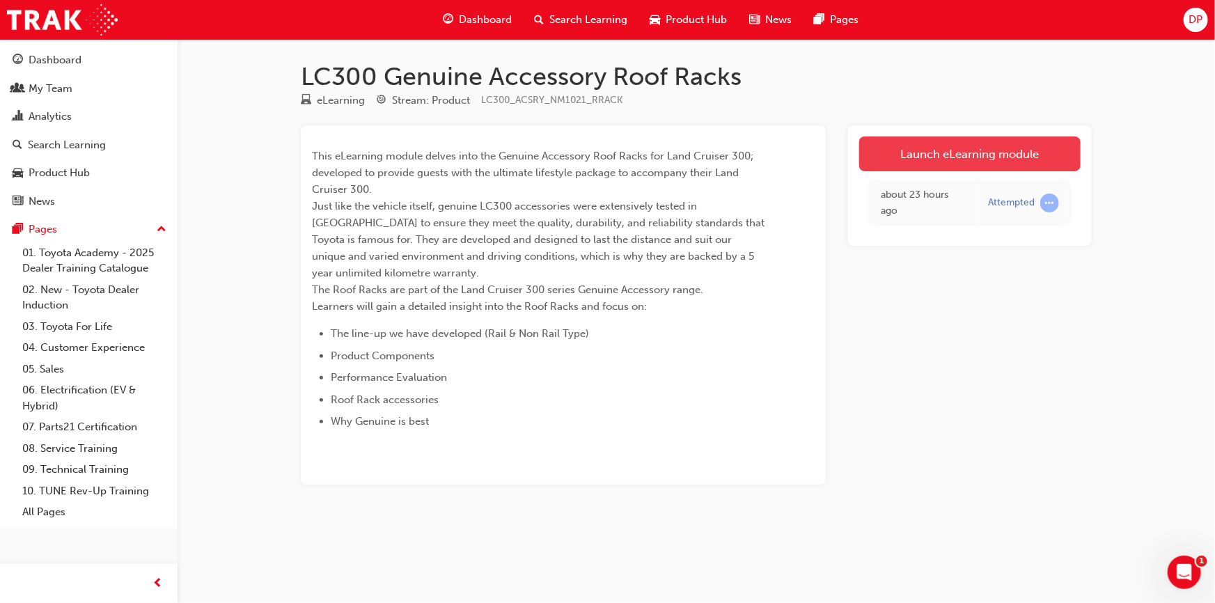
click at [914, 155] on link "Launch eLearning module" at bounding box center [969, 153] width 221 height 35
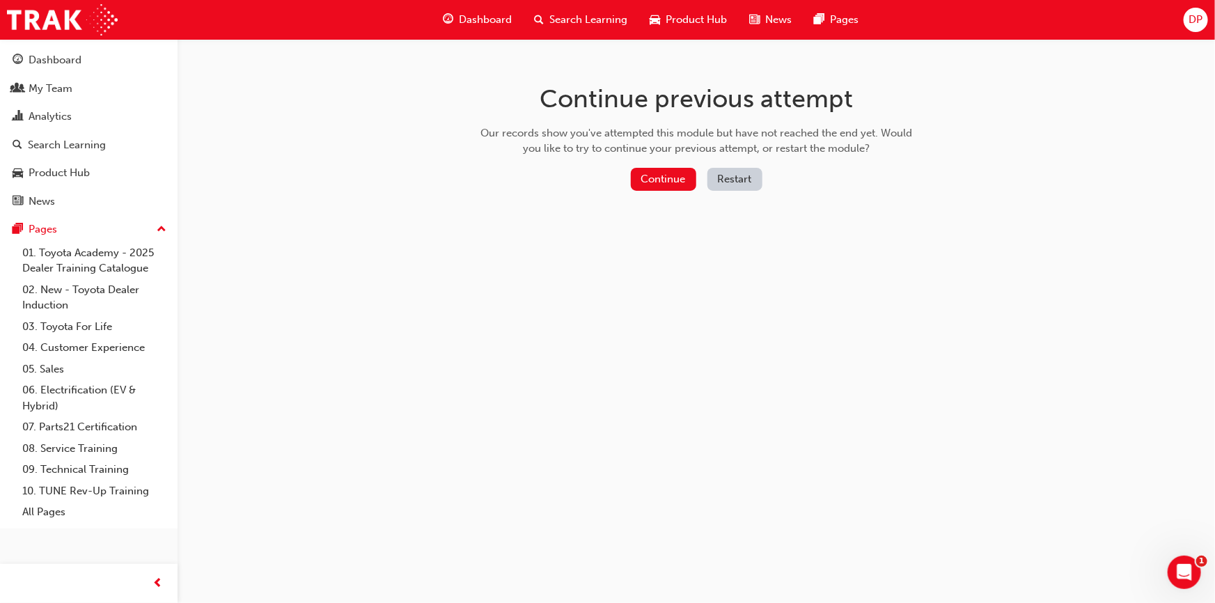
click at [731, 180] on button "Restart" at bounding box center [734, 179] width 55 height 23
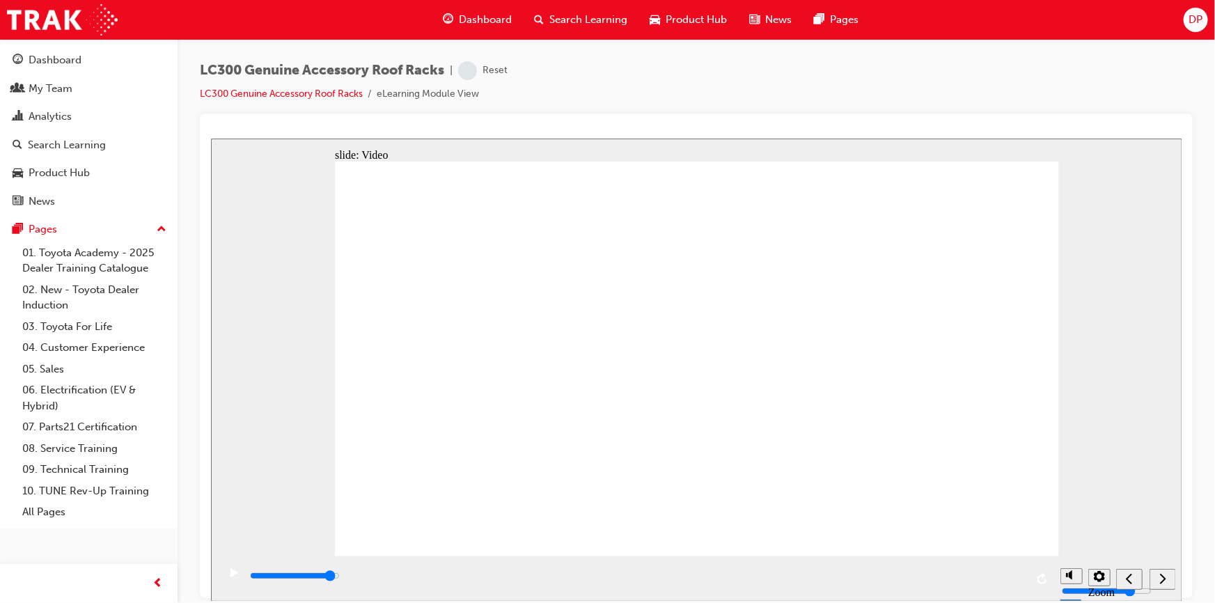
click at [983, 582] on div "playback controls" at bounding box center [636, 575] width 777 height 15
click at [1014, 582] on div "playback controls" at bounding box center [636, 575] width 777 height 15
click at [1159, 579] on icon "next" at bounding box center [1162, 578] width 7 height 13
type input "3700"
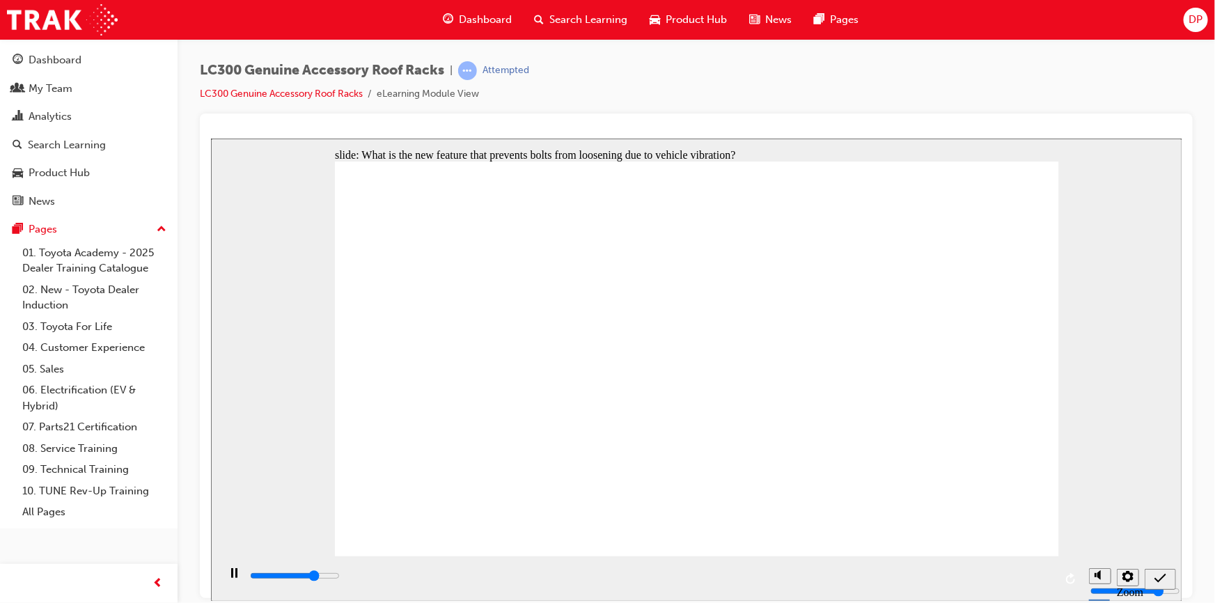
radio input "true"
click at [1156, 579] on icon "submit" at bounding box center [1160, 577] width 12 height 9
type input "2700"
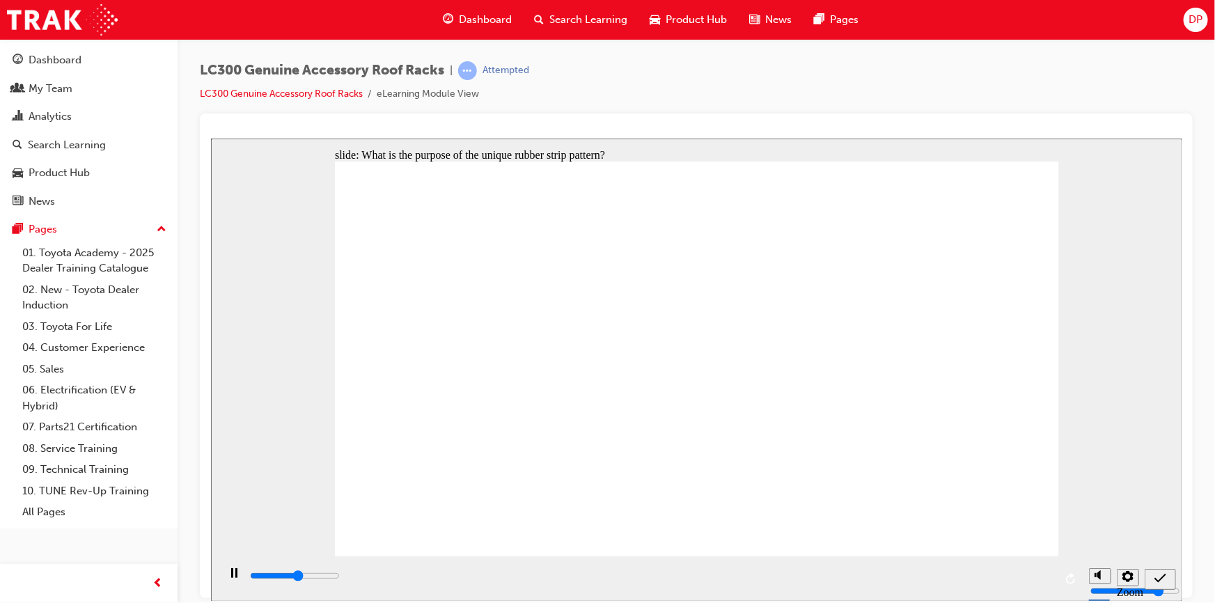
radio input "true"
click at [1152, 576] on div "submit" at bounding box center [1160, 579] width 20 height 15
type input "1400"
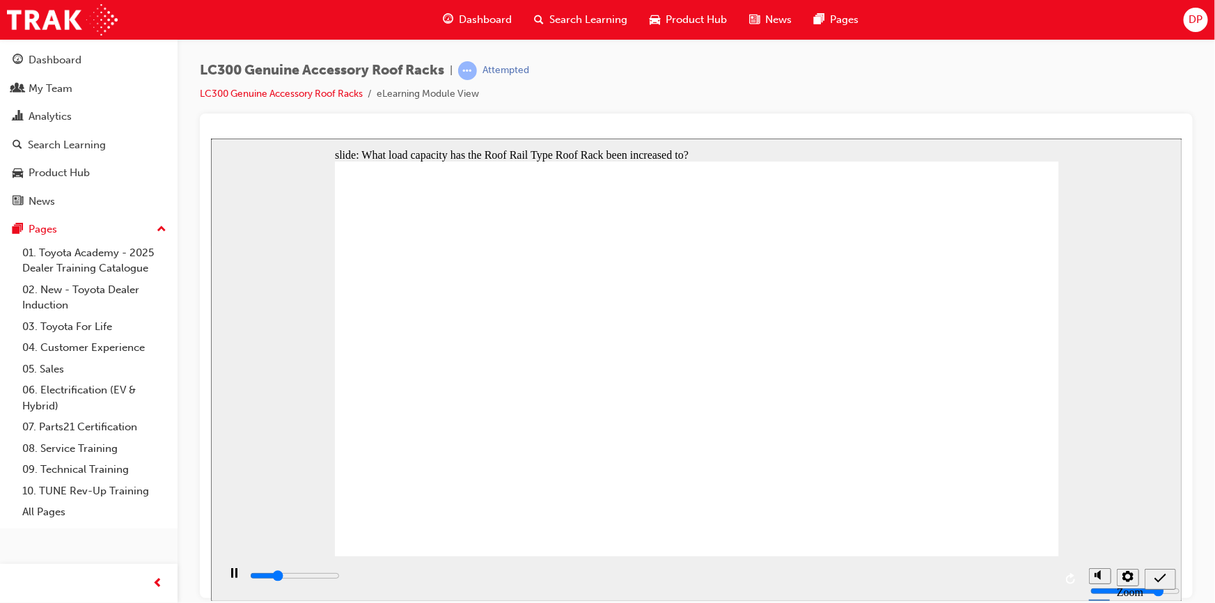
radio input "true"
click at [1154, 572] on icon "submit" at bounding box center [1160, 578] width 12 height 13
type input "2700"
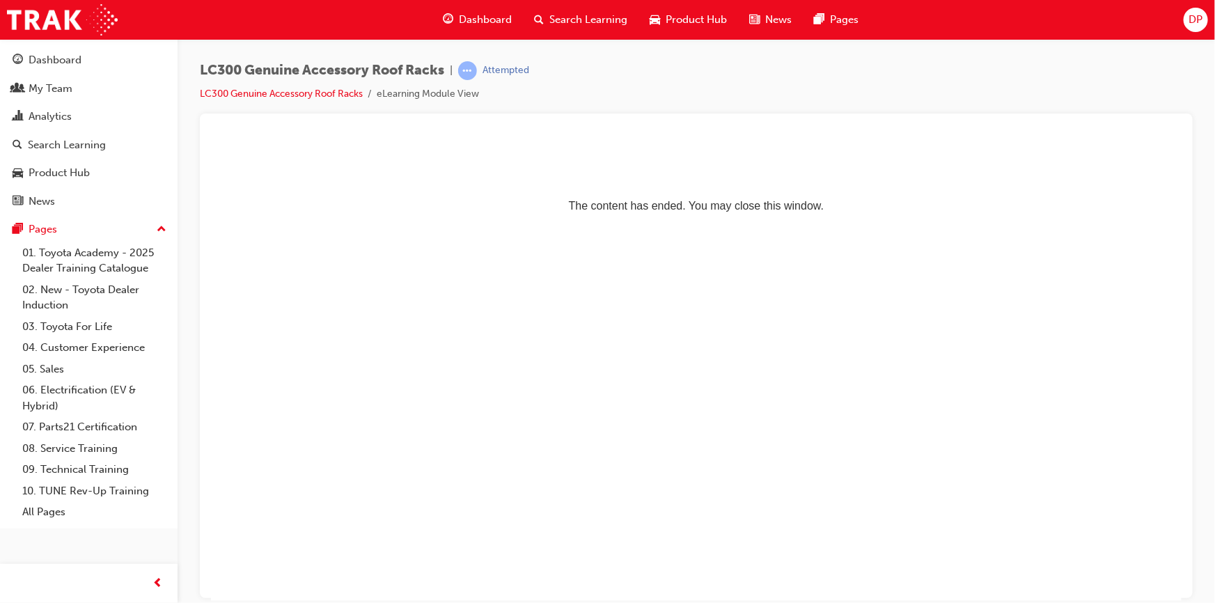
click at [573, 14] on span "Search Learning" at bounding box center [588, 20] width 78 height 16
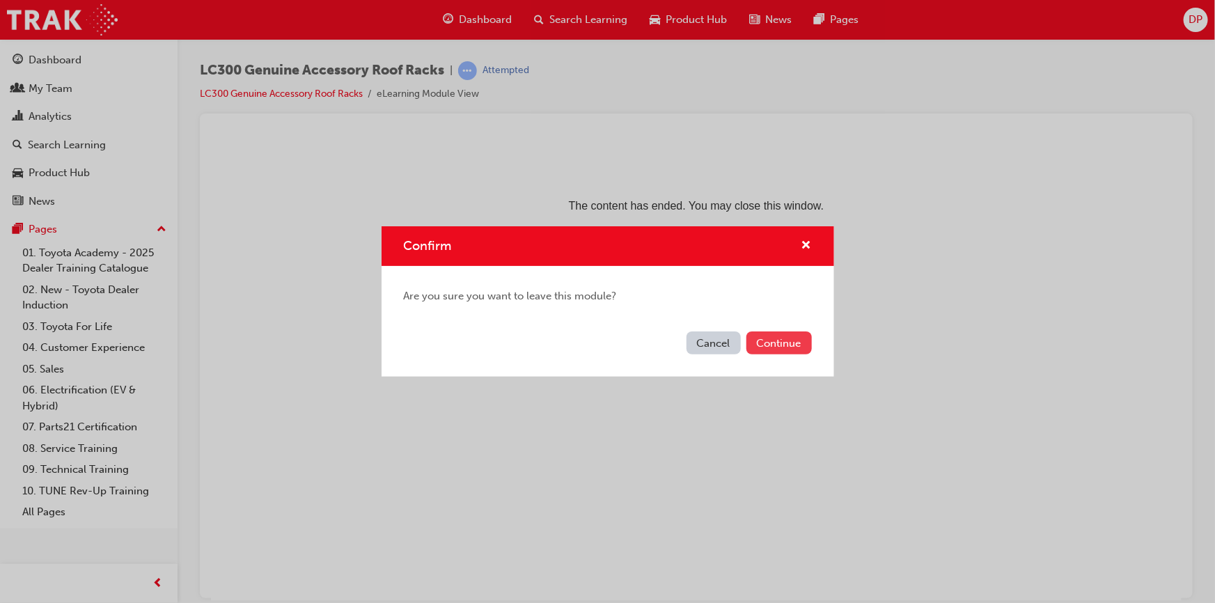
click at [776, 345] on button "Continue" at bounding box center [778, 342] width 65 height 23
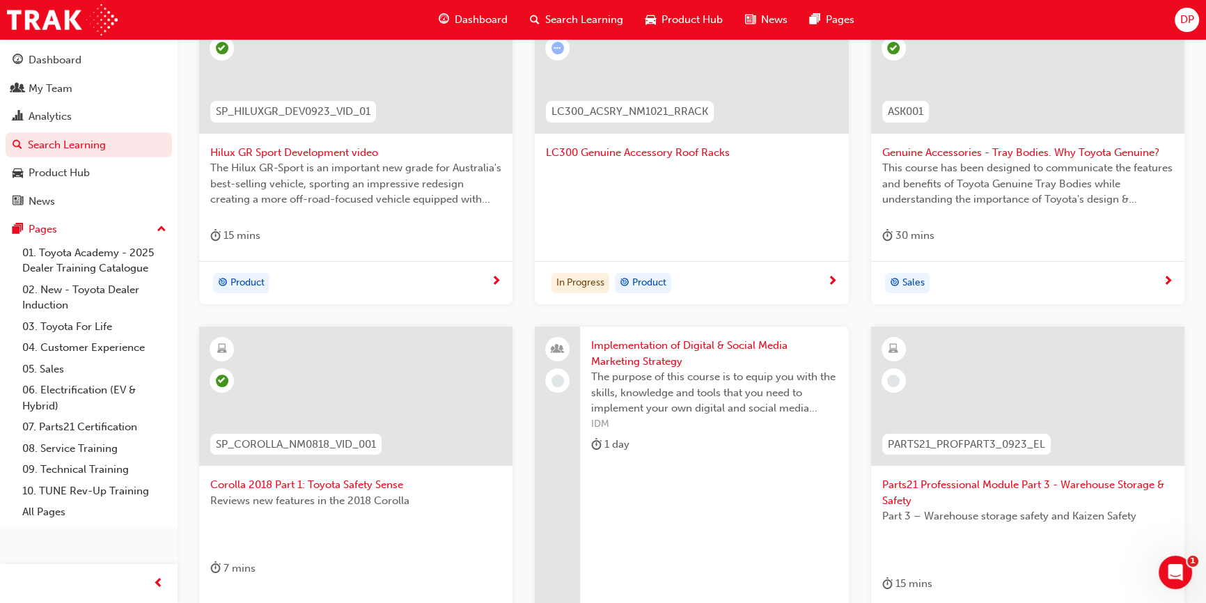
scroll to position [506, 0]
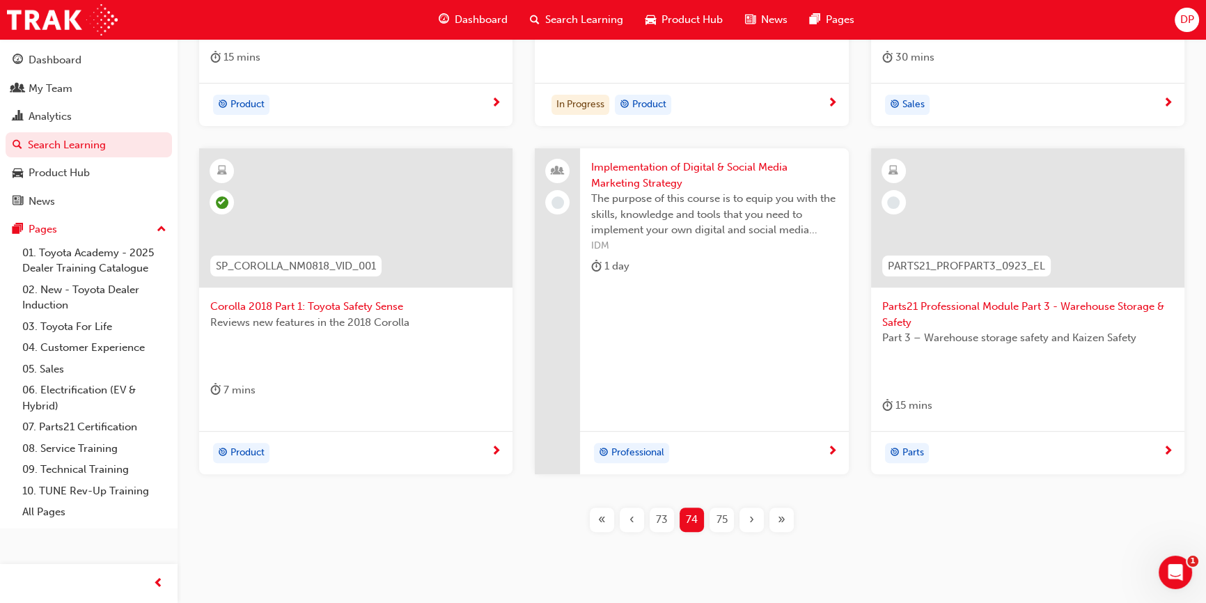
click at [661, 519] on span "73" at bounding box center [662, 520] width 12 height 16
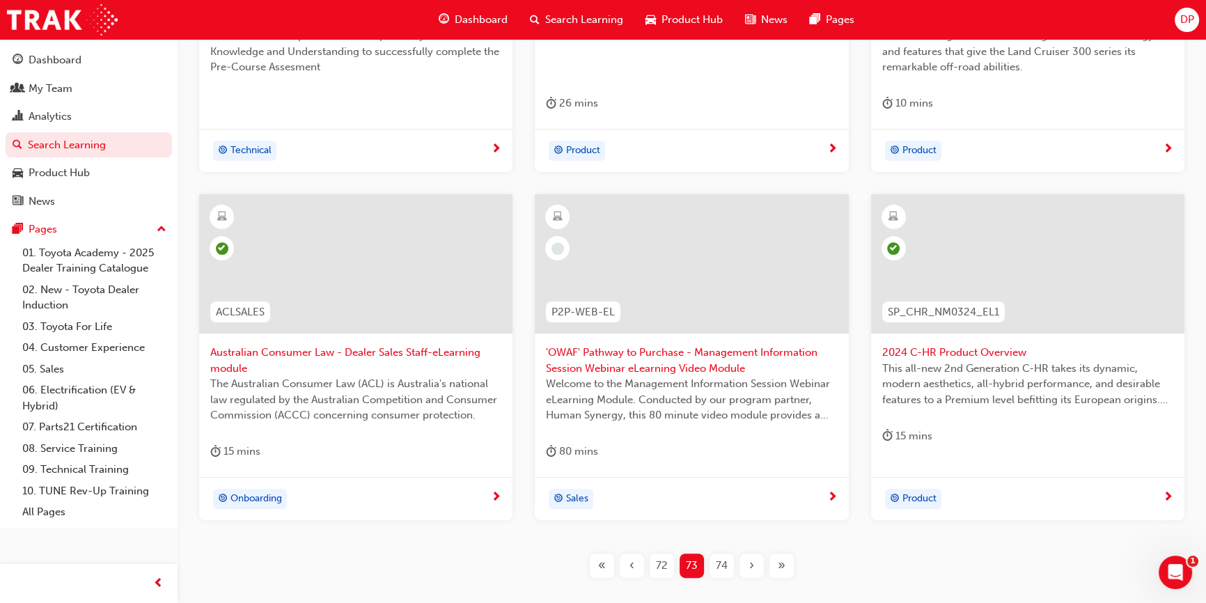
scroll to position [545, 0]
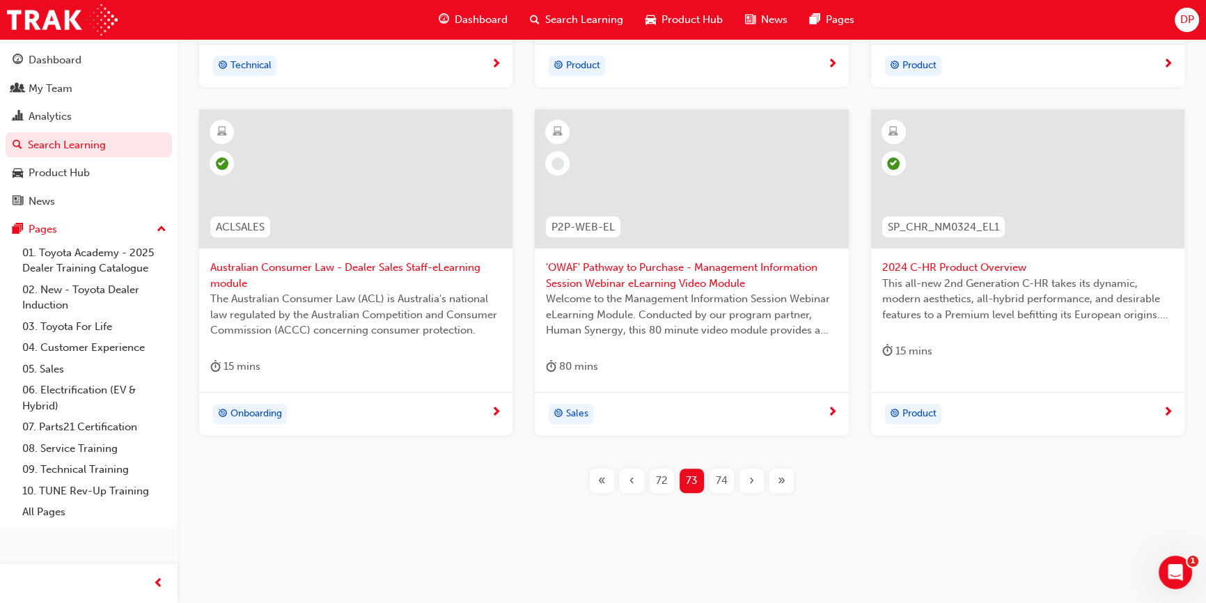
click at [659, 476] on span "72" at bounding box center [662, 481] width 12 height 16
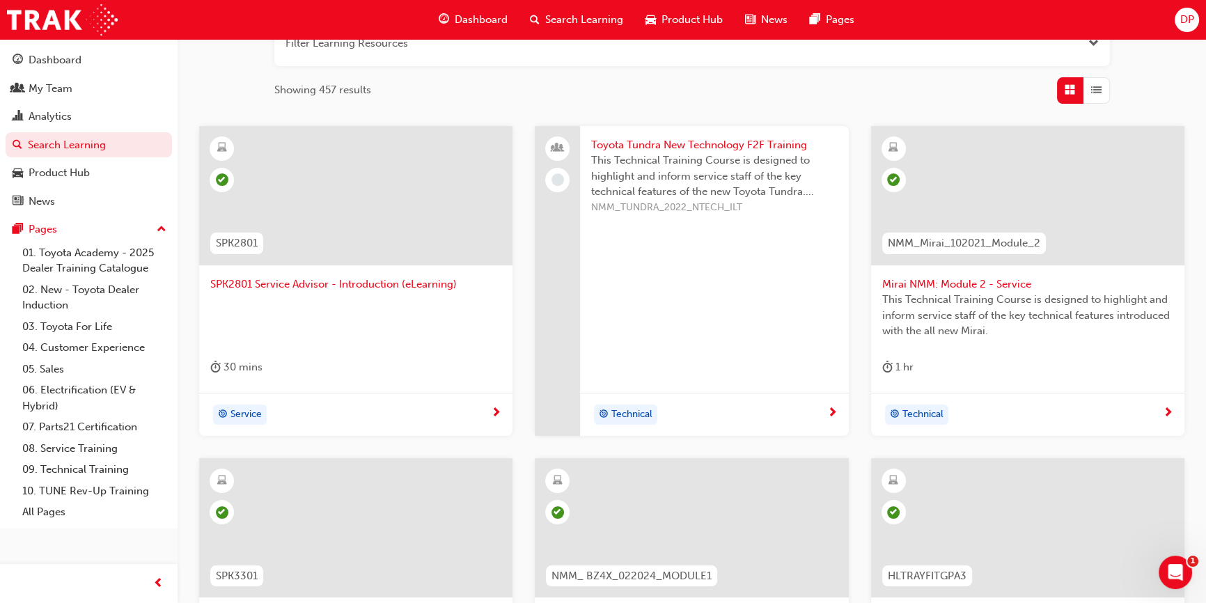
scroll to position [482, 0]
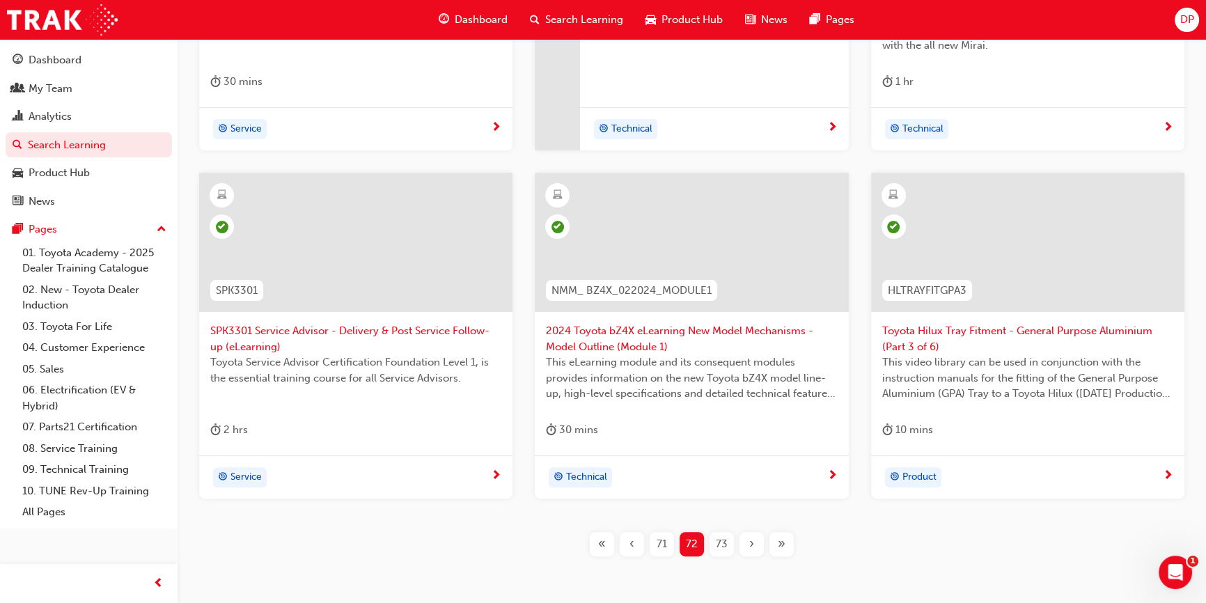
click at [668, 541] on div "71" at bounding box center [662, 544] width 24 height 24
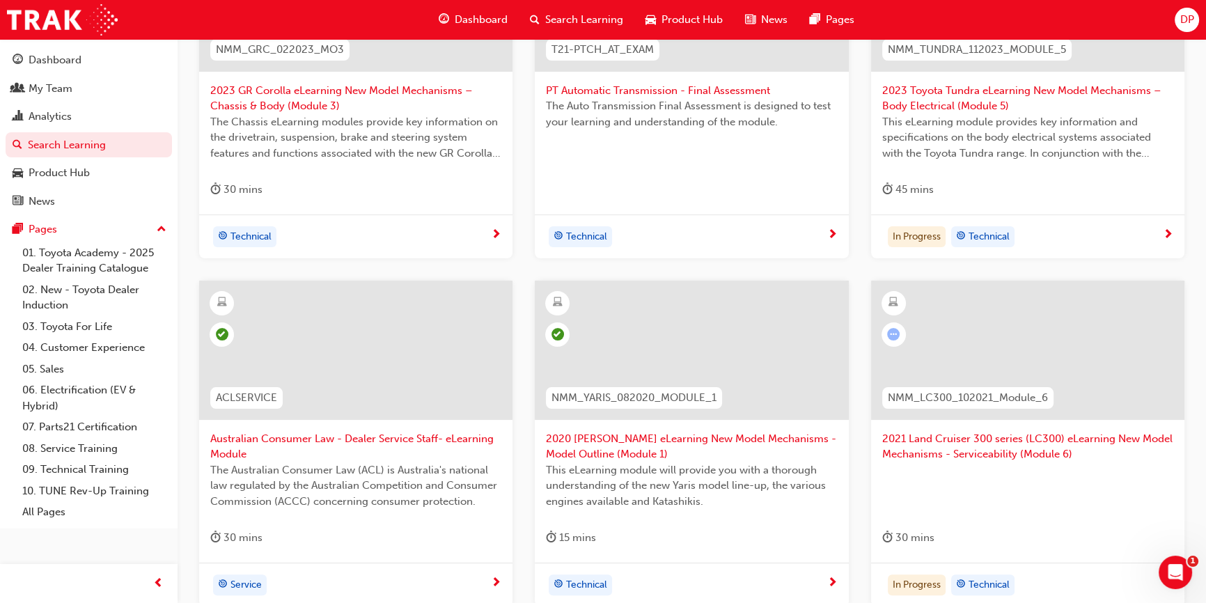
scroll to position [418, 0]
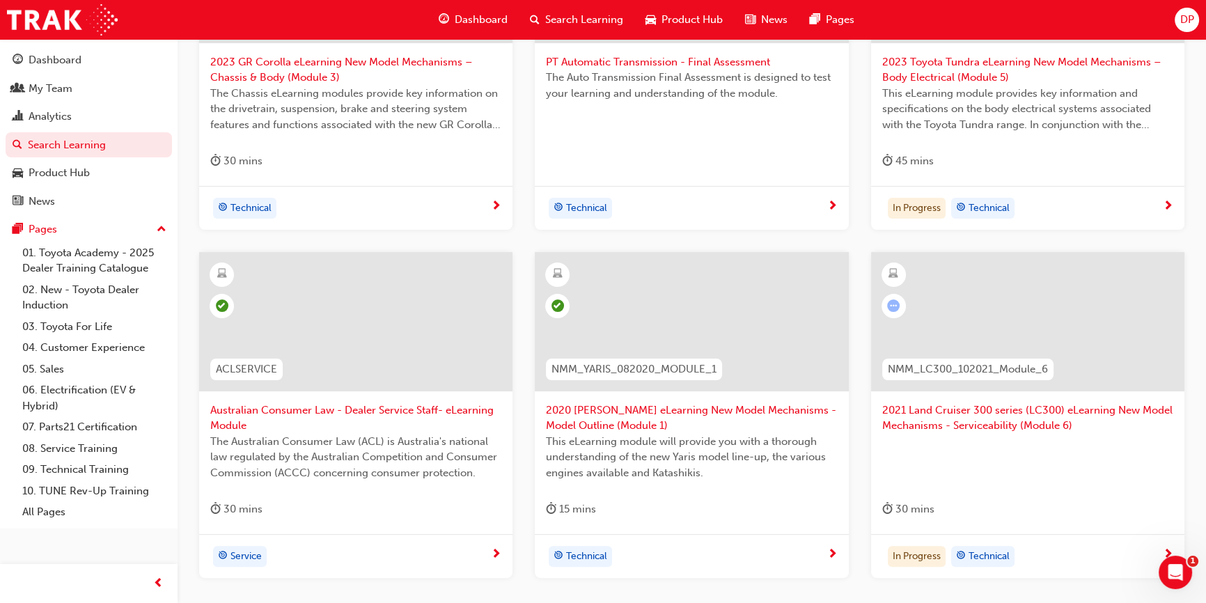
click at [893, 304] on span "learningRecordVerb_ATTEMPT-icon" at bounding box center [893, 305] width 13 height 13
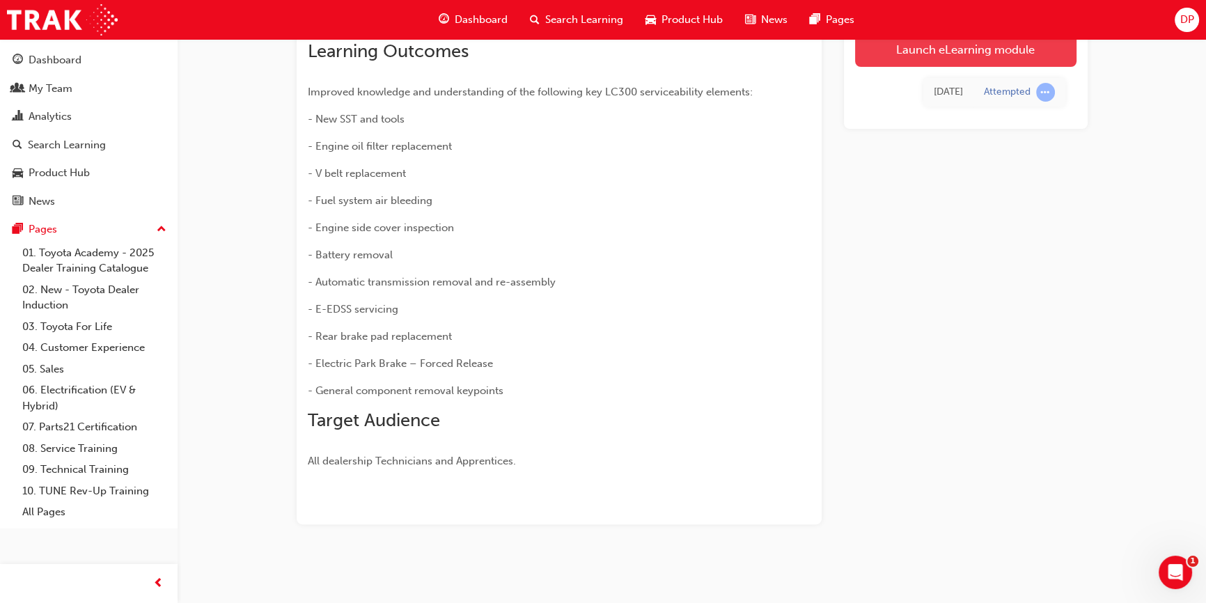
click at [966, 58] on link "Launch eLearning module" at bounding box center [965, 49] width 221 height 35
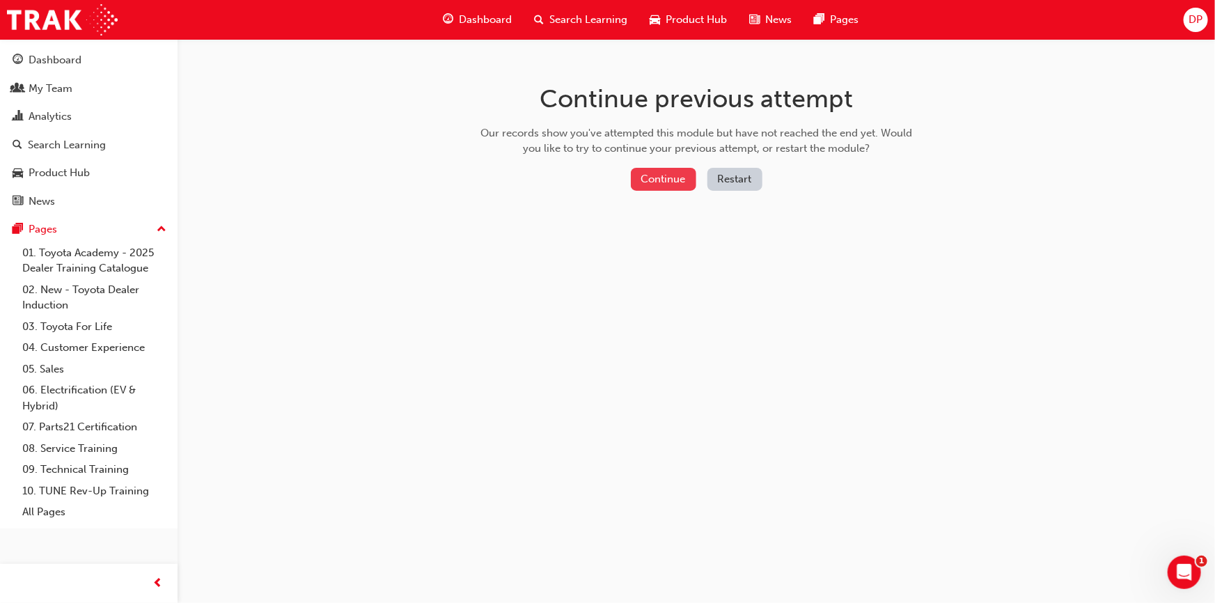
click at [675, 179] on button "Continue" at bounding box center [663, 179] width 65 height 23
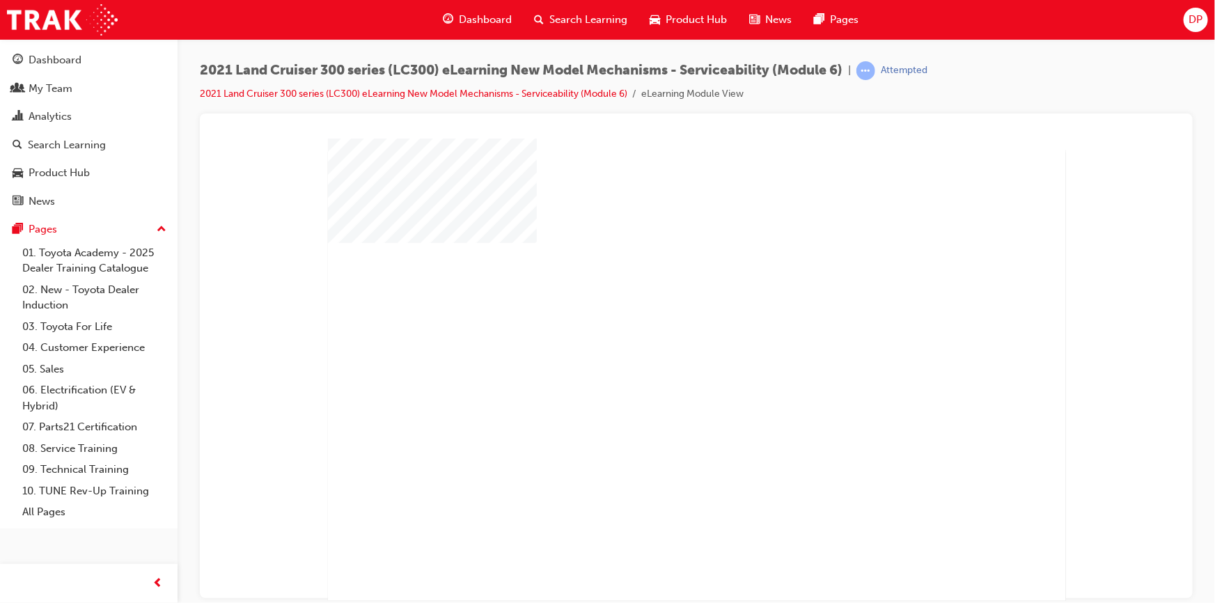
click at [656, 329] on div "play" at bounding box center [656, 329] width 0 height 0
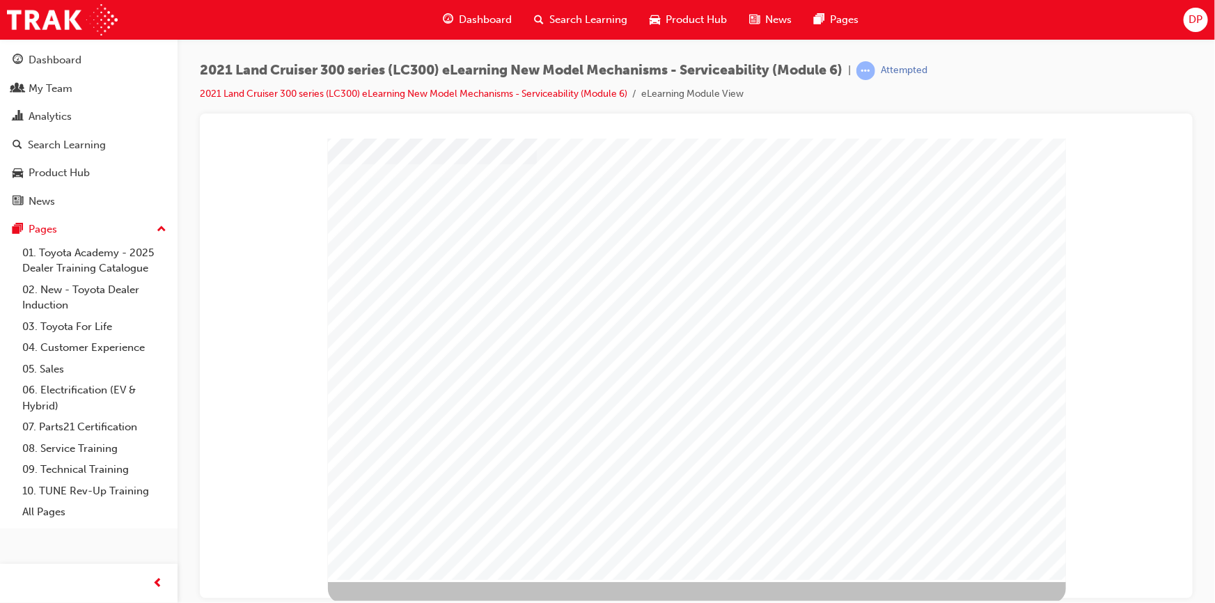
scroll to position [80, 0]
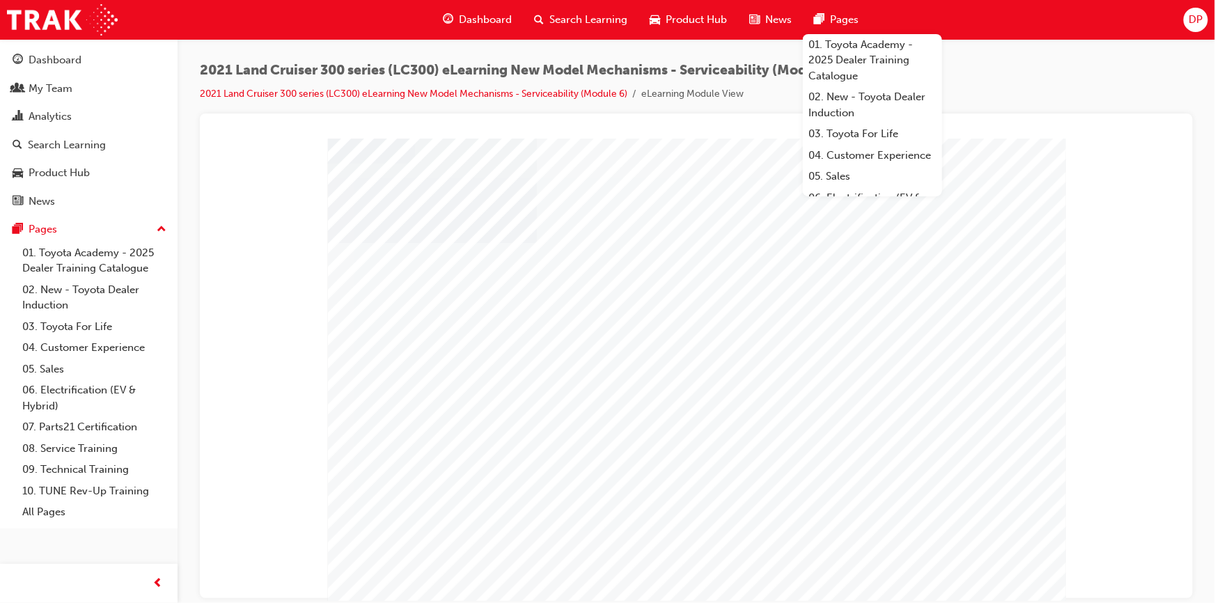
drag, startPoint x: 910, startPoint y: 578, endPoint x: 822, endPoint y: 261, distance: 328.7
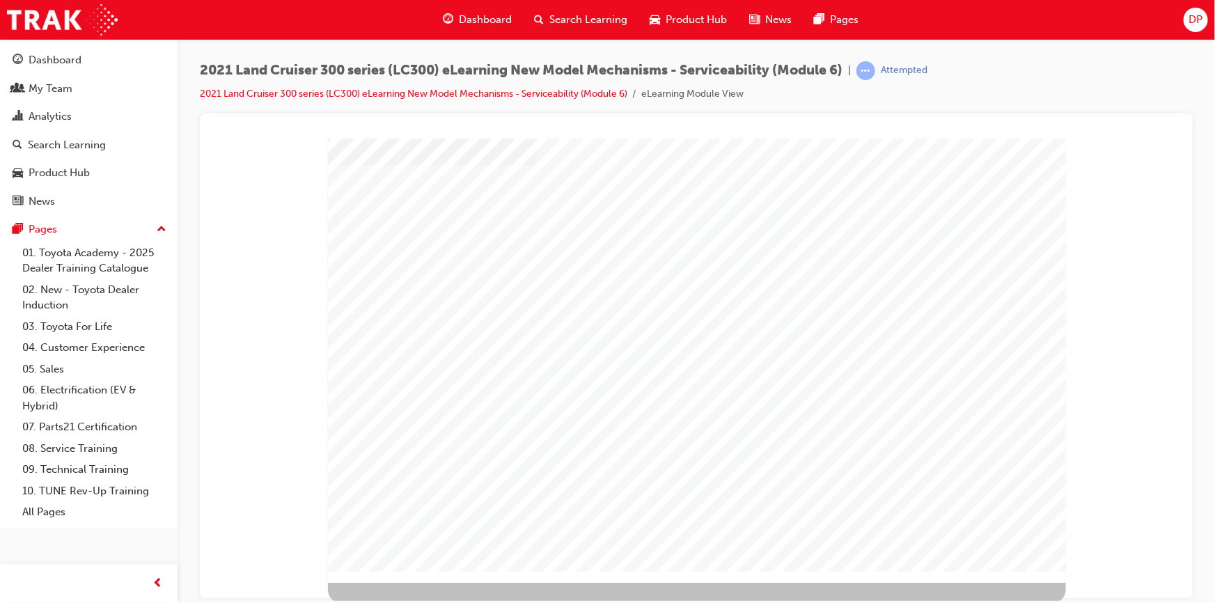
scroll to position [80, 0]
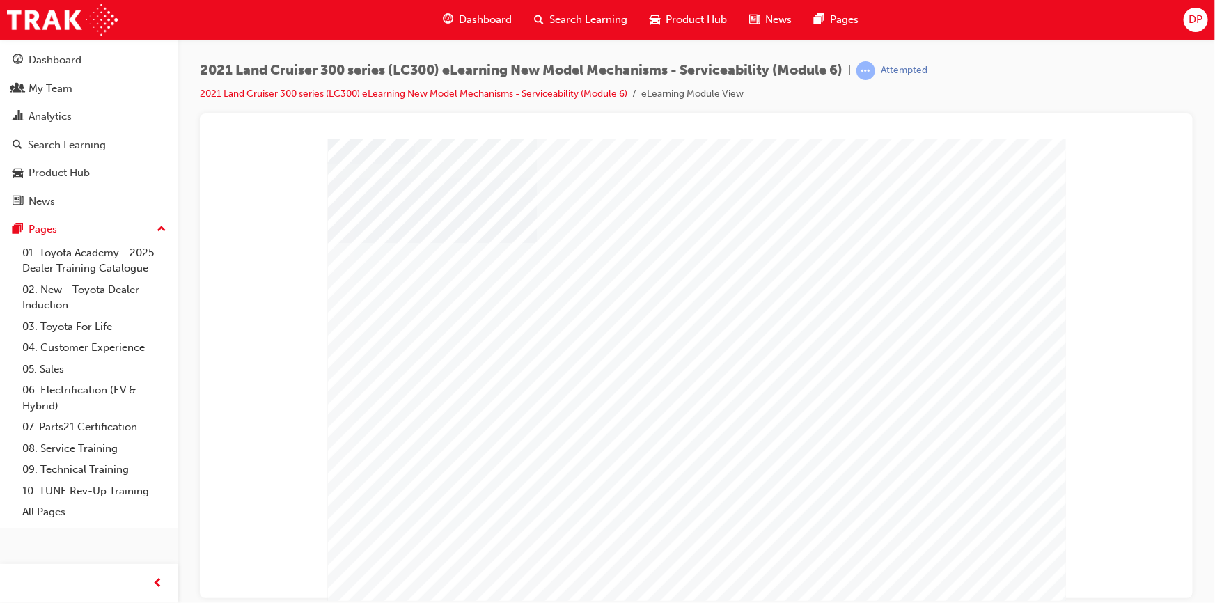
scroll to position [63, 0]
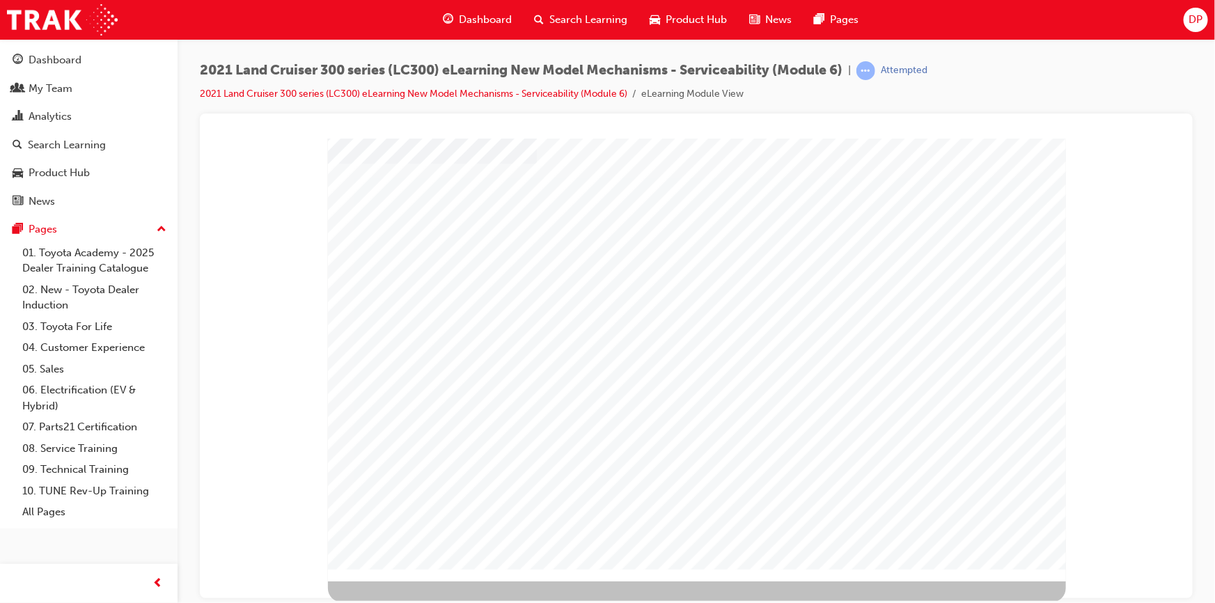
scroll to position [80, 0]
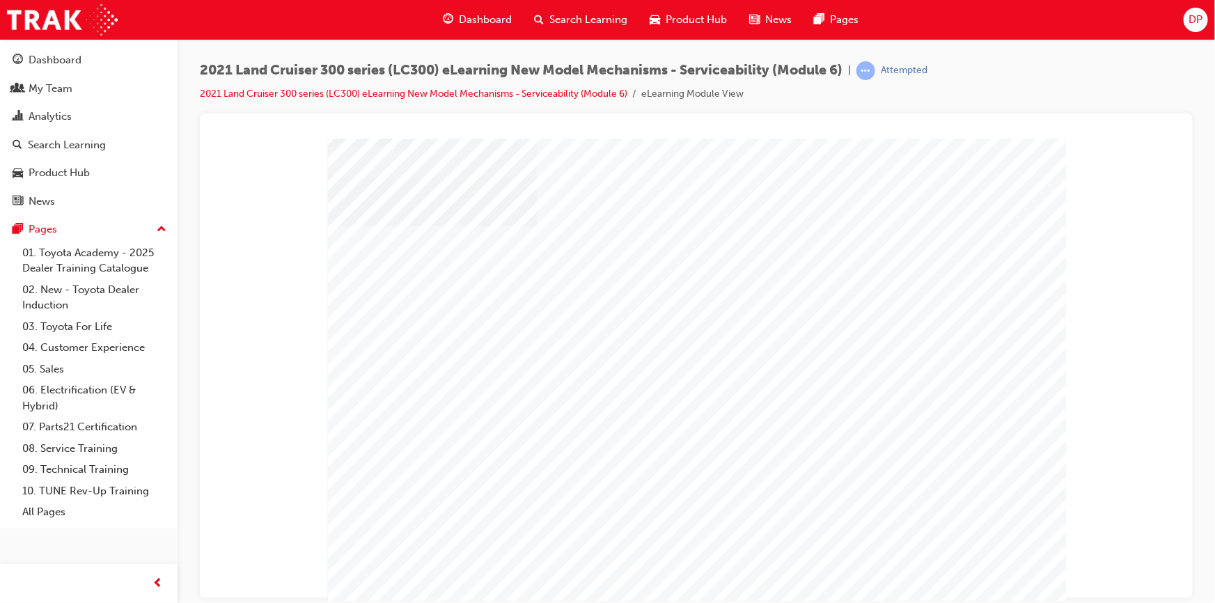
drag, startPoint x: 888, startPoint y: 548, endPoint x: 950, endPoint y: 560, distance: 62.5
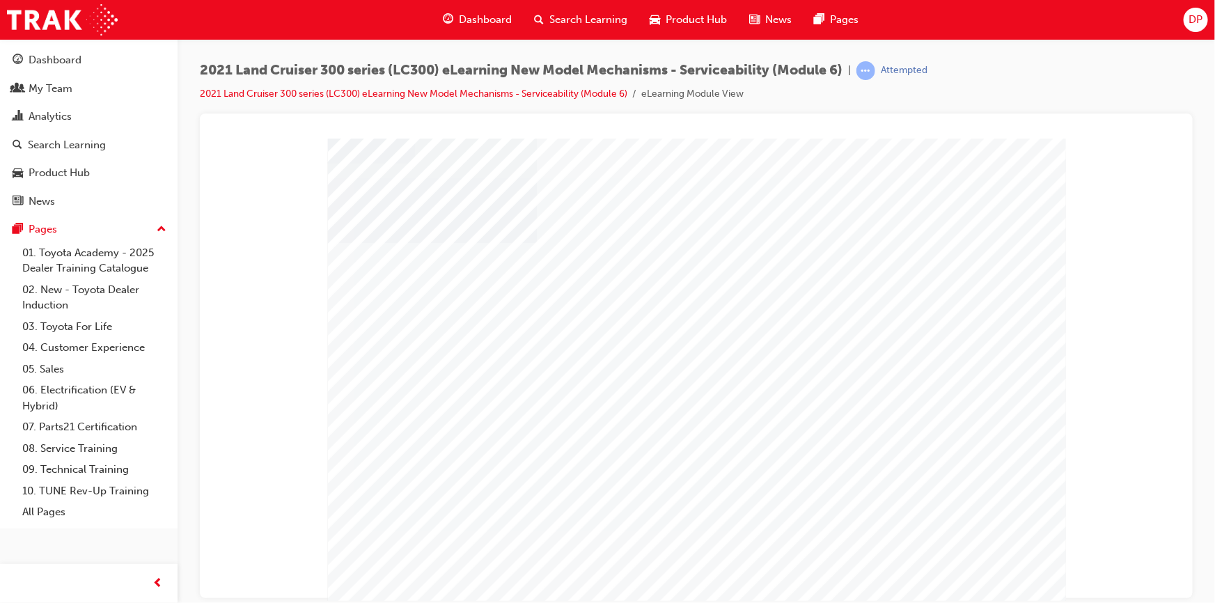
click at [1097, 143] on div at bounding box center [695, 143] width 959 height 0
drag, startPoint x: 1005, startPoint y: 574, endPoint x: 998, endPoint y: 566, distance: 10.9
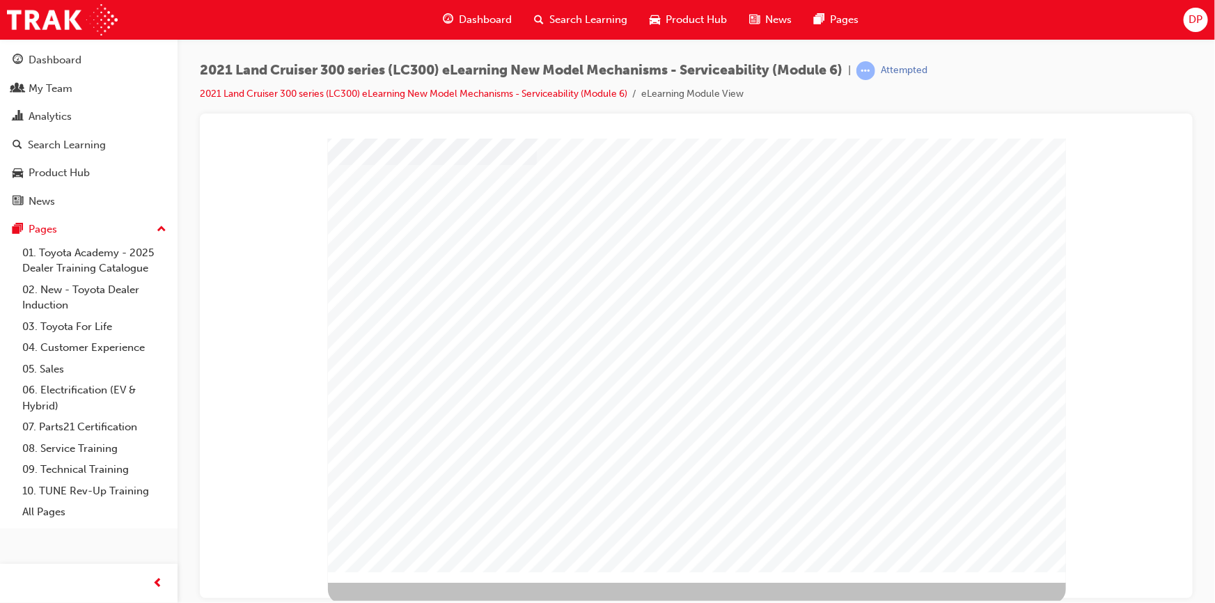
scroll to position [80, 0]
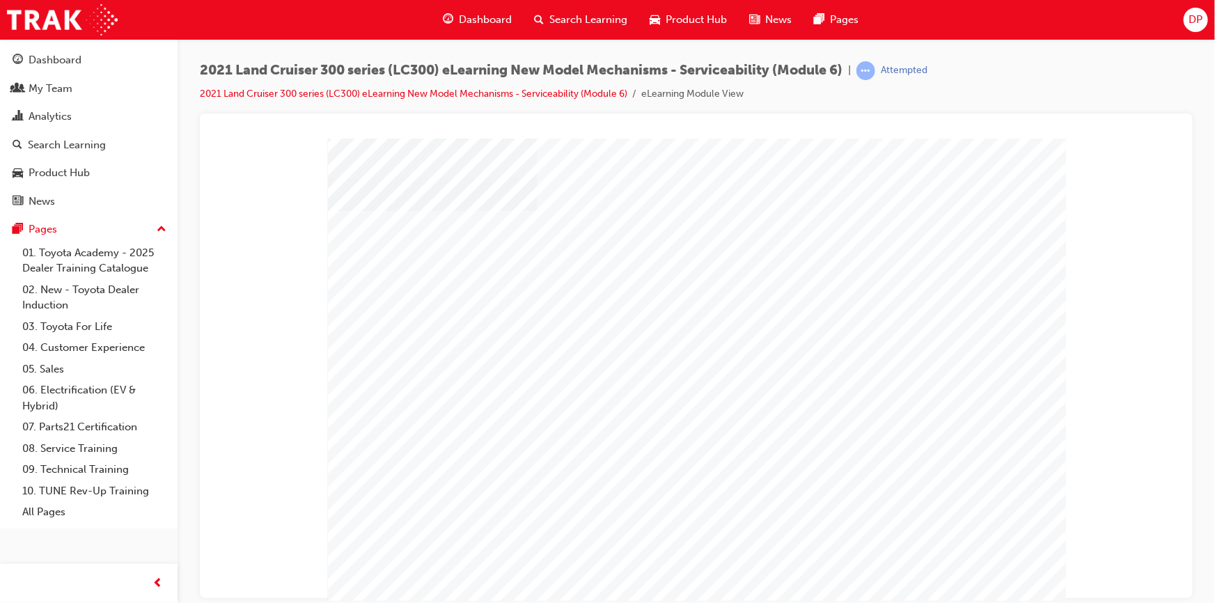
scroll to position [63, 0]
drag, startPoint x: 1079, startPoint y: 534, endPoint x: 1069, endPoint y: 547, distance: 16.0
click at [1079, 143] on div at bounding box center [695, 143] width 959 height 0
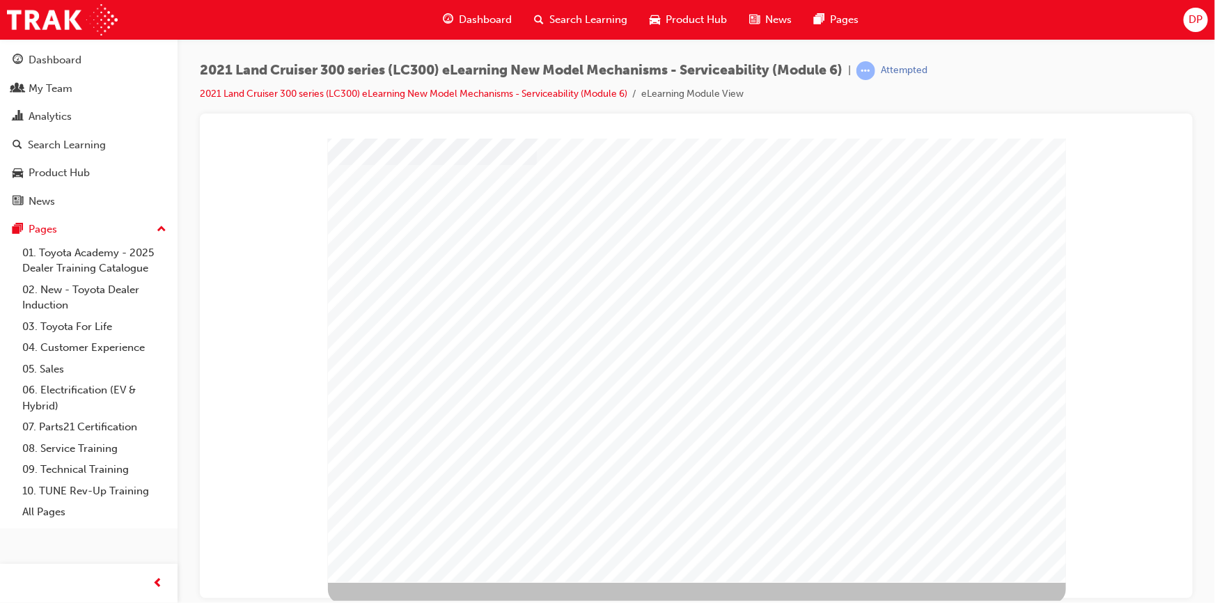
scroll to position [80, 0]
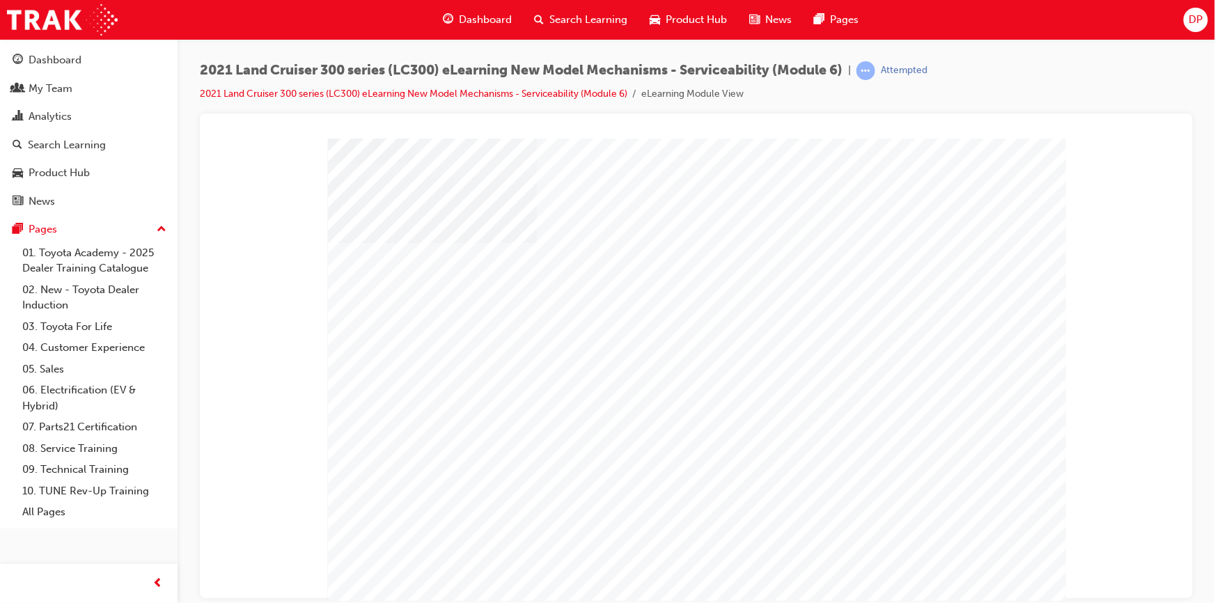
scroll to position [63, 0]
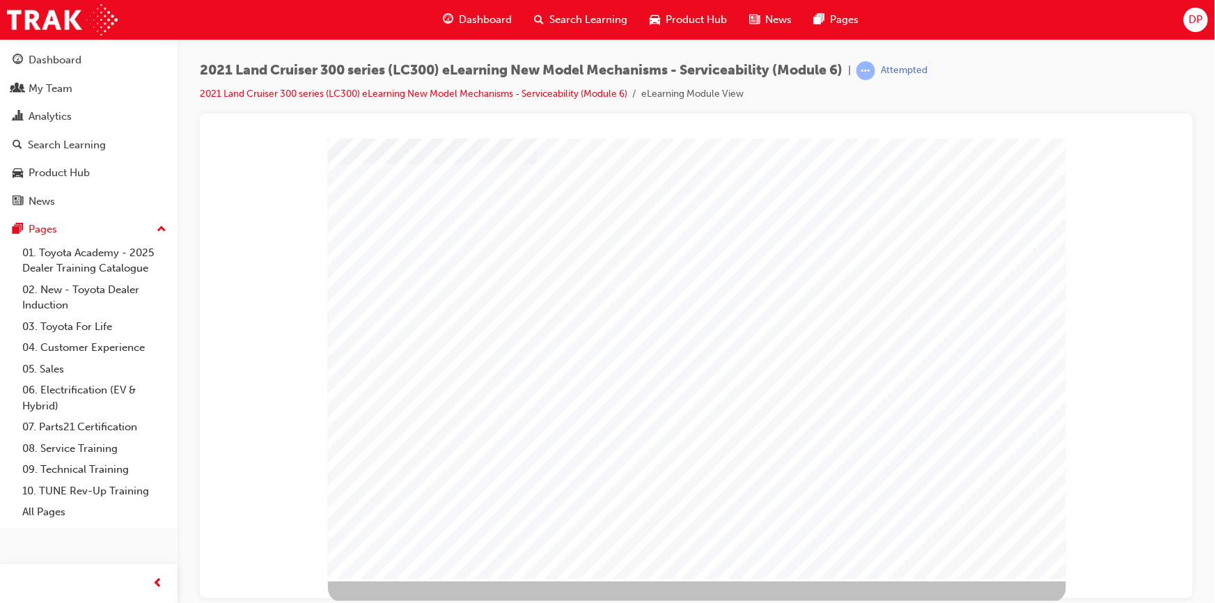
scroll to position [80, 0]
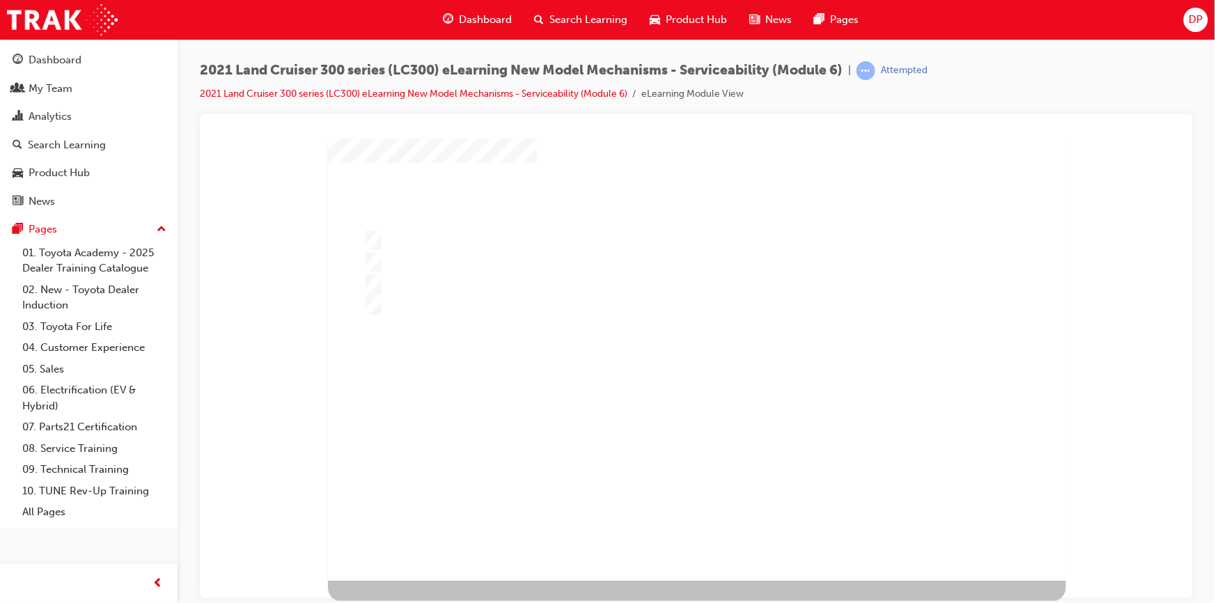
scroll to position [0, 0]
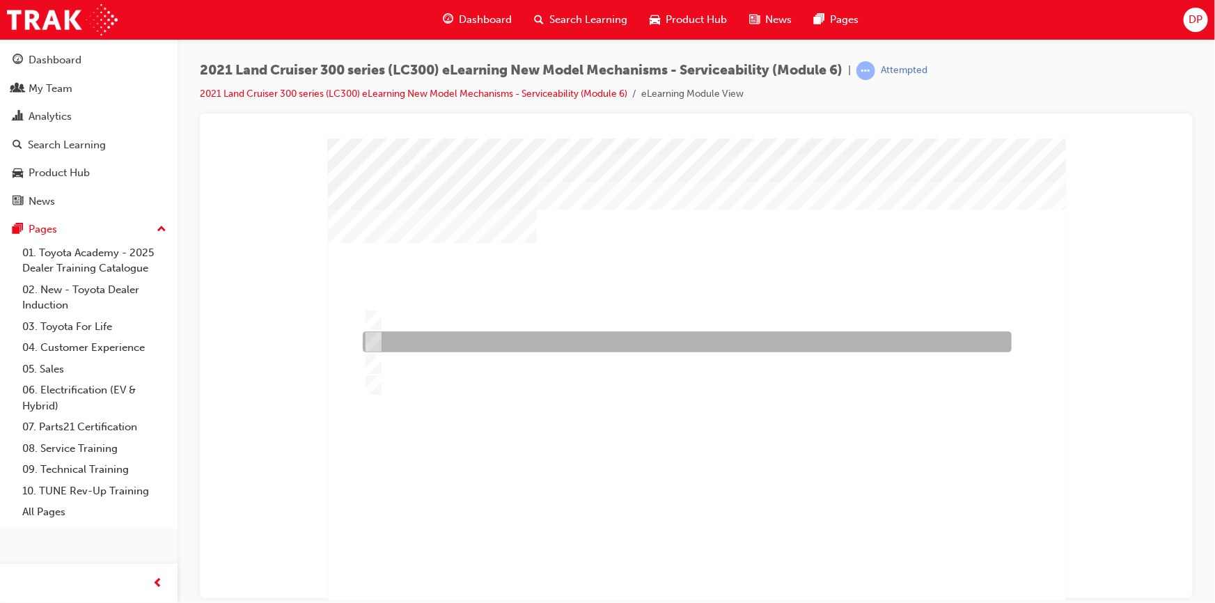
click at [438, 345] on div at bounding box center [683, 341] width 649 height 21
radio input "true"
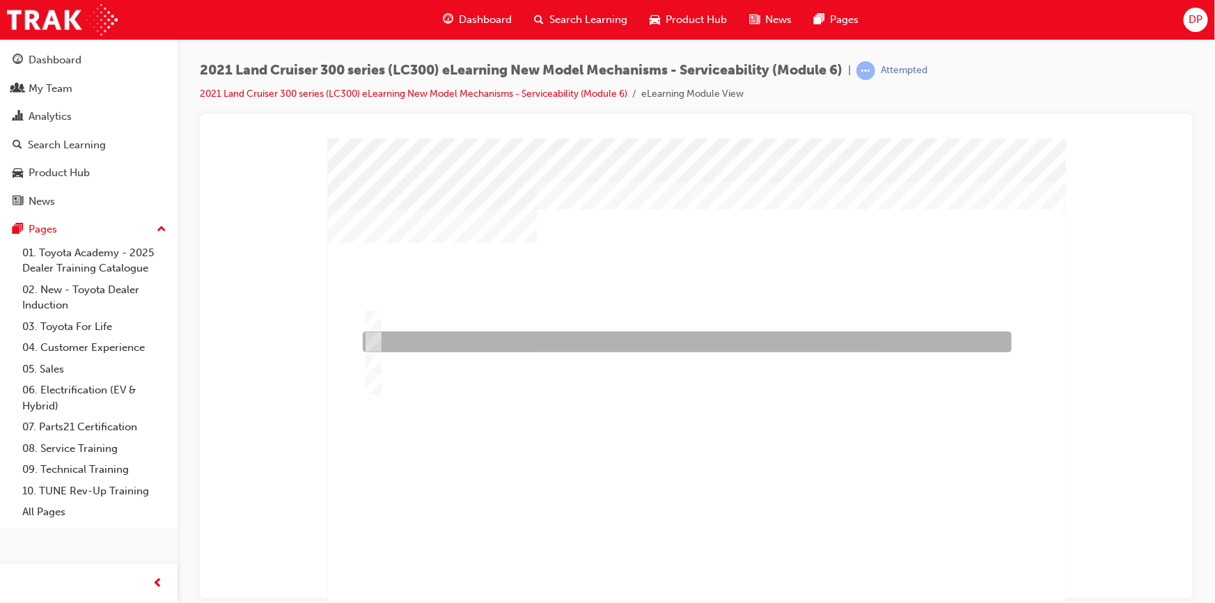
click at [468, 339] on div at bounding box center [683, 341] width 649 height 21
radio input "true"
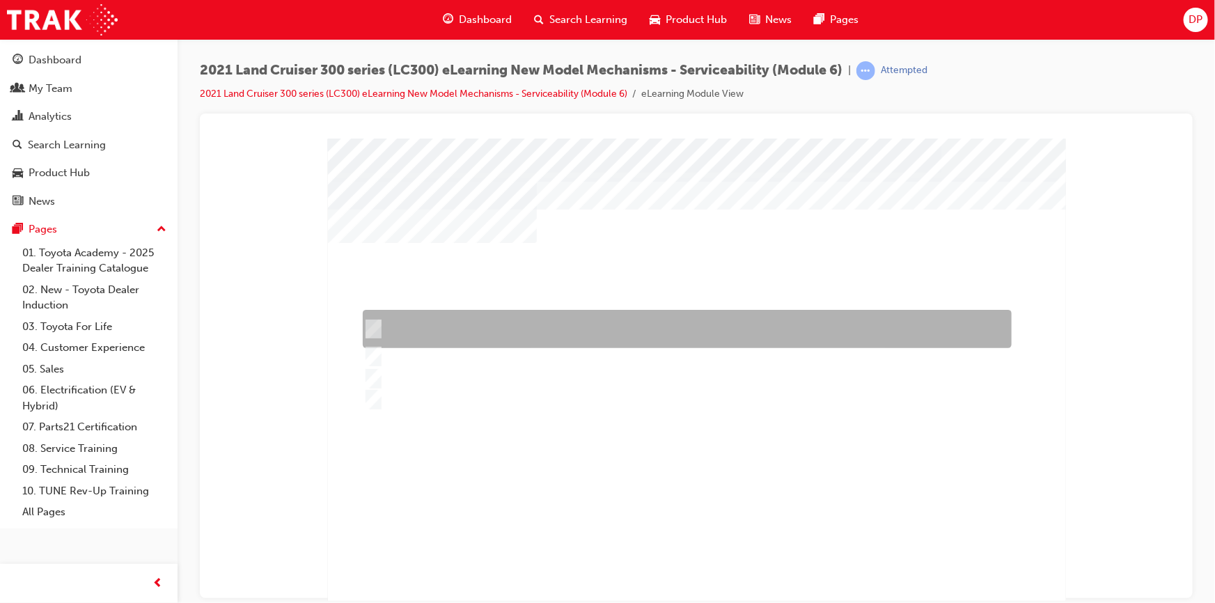
click at [417, 324] on div at bounding box center [683, 329] width 649 height 38
radio input "true"
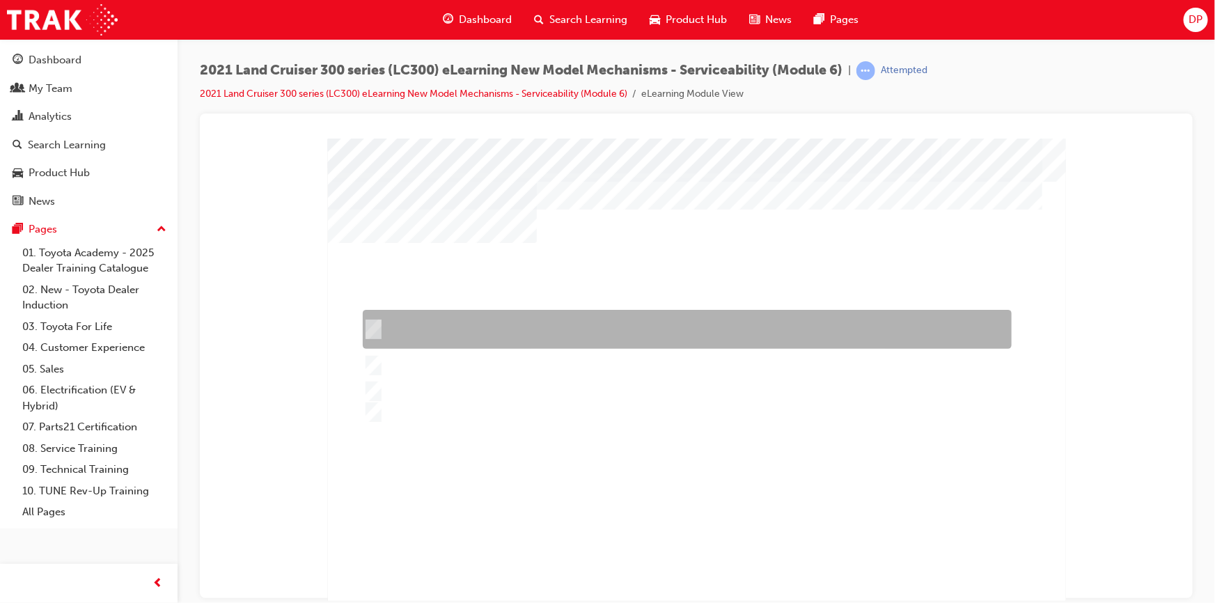
click at [467, 331] on div at bounding box center [683, 329] width 649 height 39
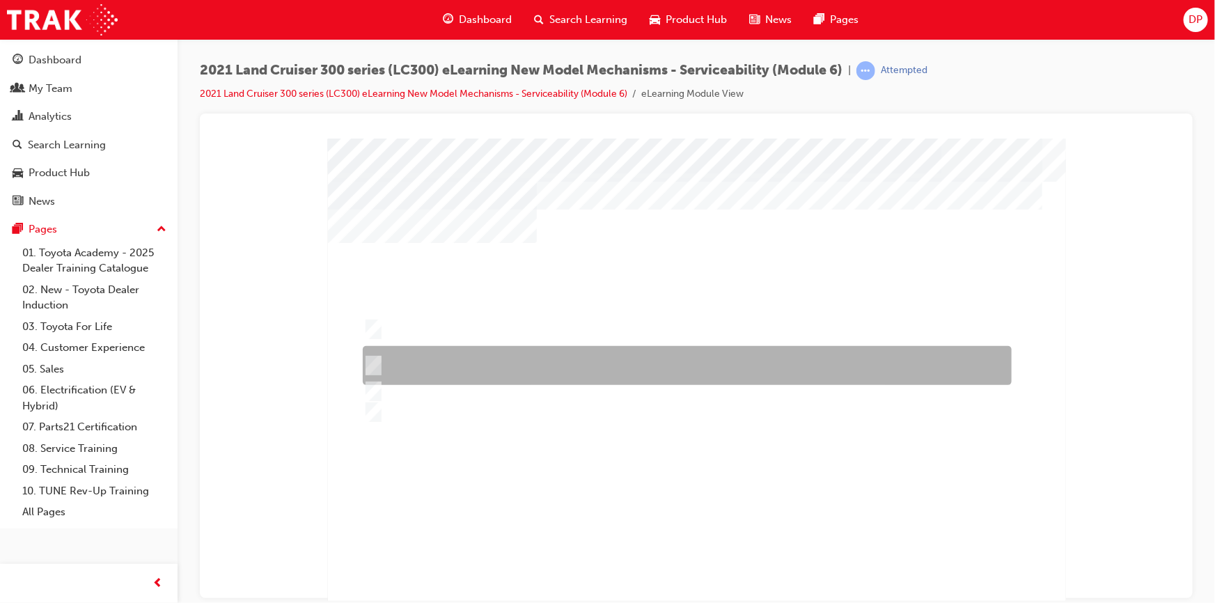
click at [473, 371] on div at bounding box center [683, 365] width 649 height 39
radio input "false"
radio input "true"
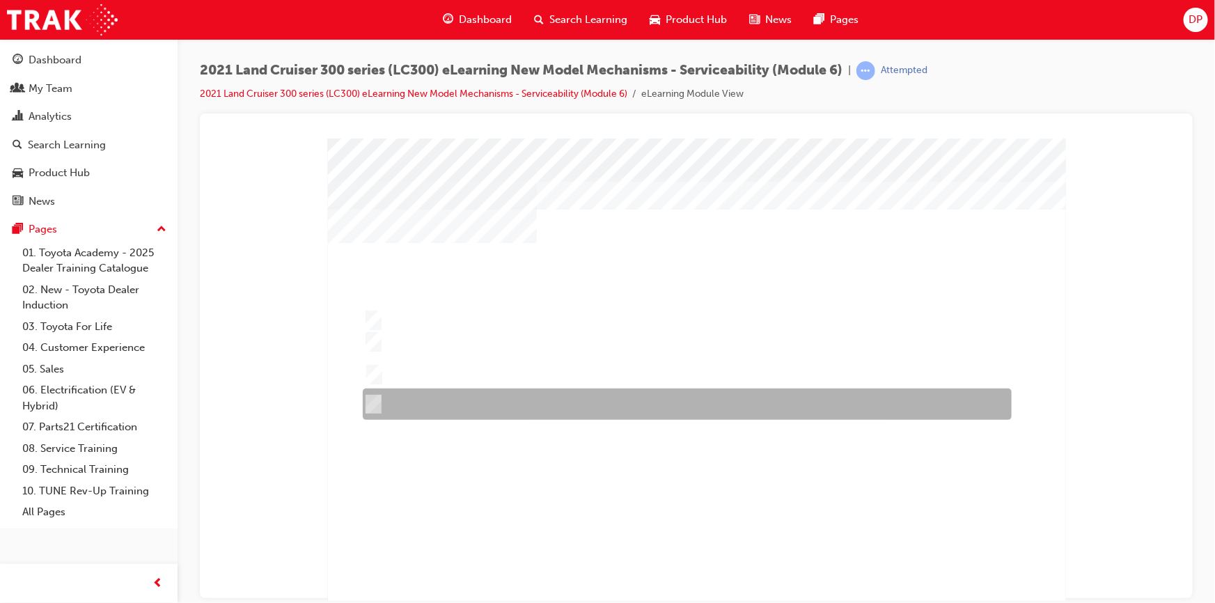
click at [466, 393] on div at bounding box center [683, 404] width 649 height 31
radio input "true"
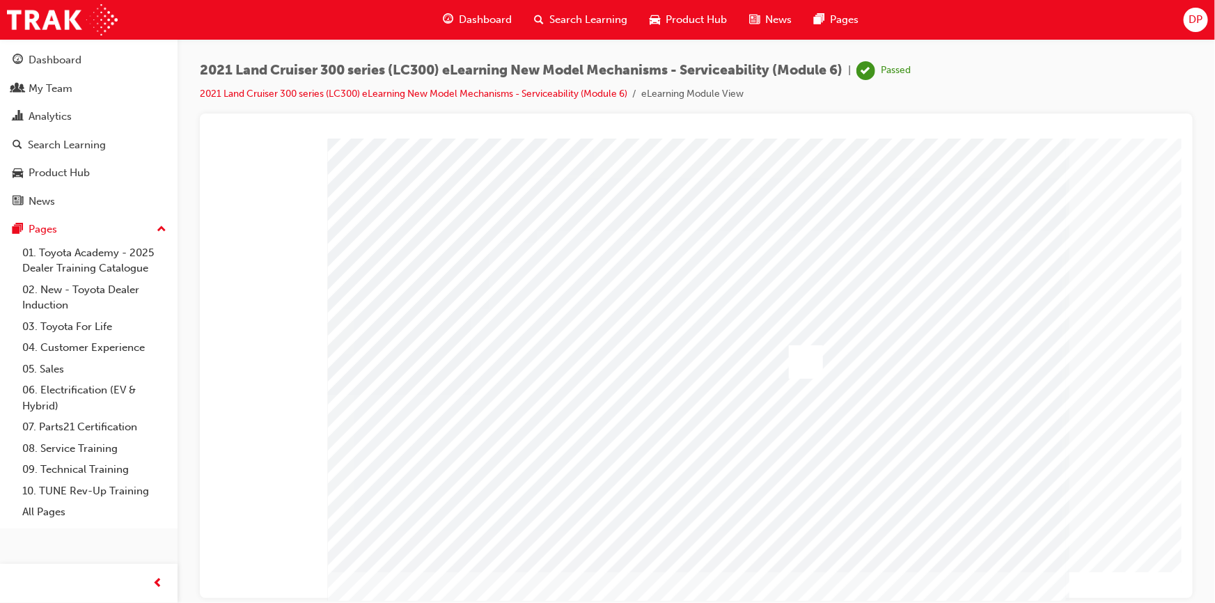
click at [801, 364] on div at bounding box center [805, 361] width 34 height 33
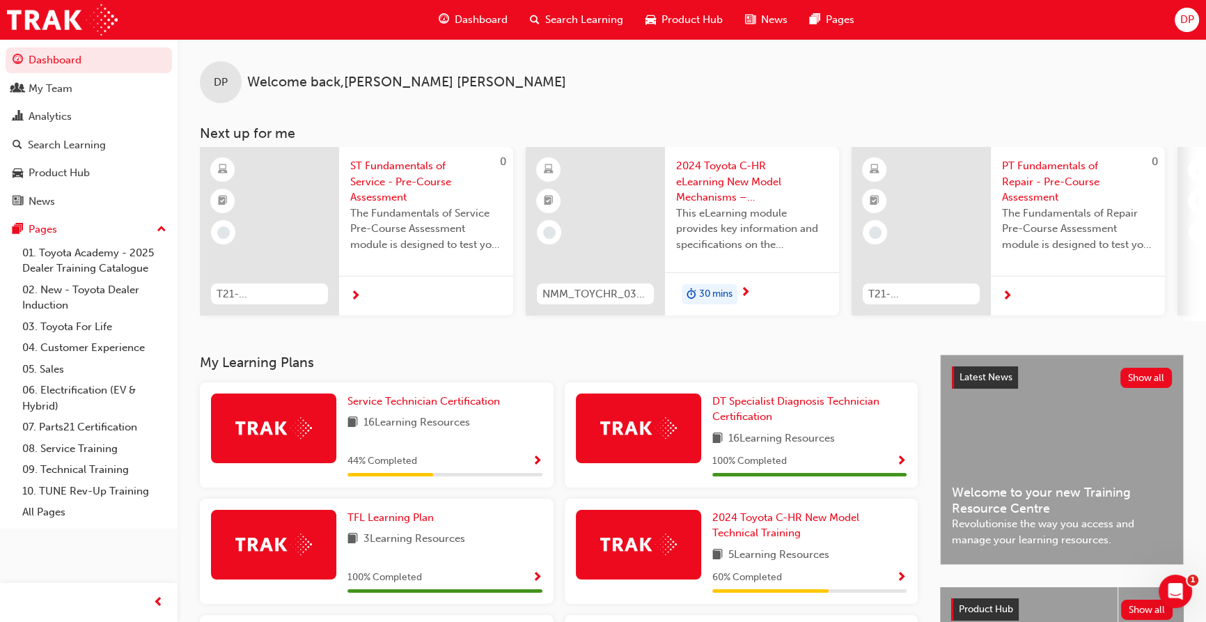
click at [648, 294] on span "next-icon" at bounding box center [1007, 296] width 10 height 13
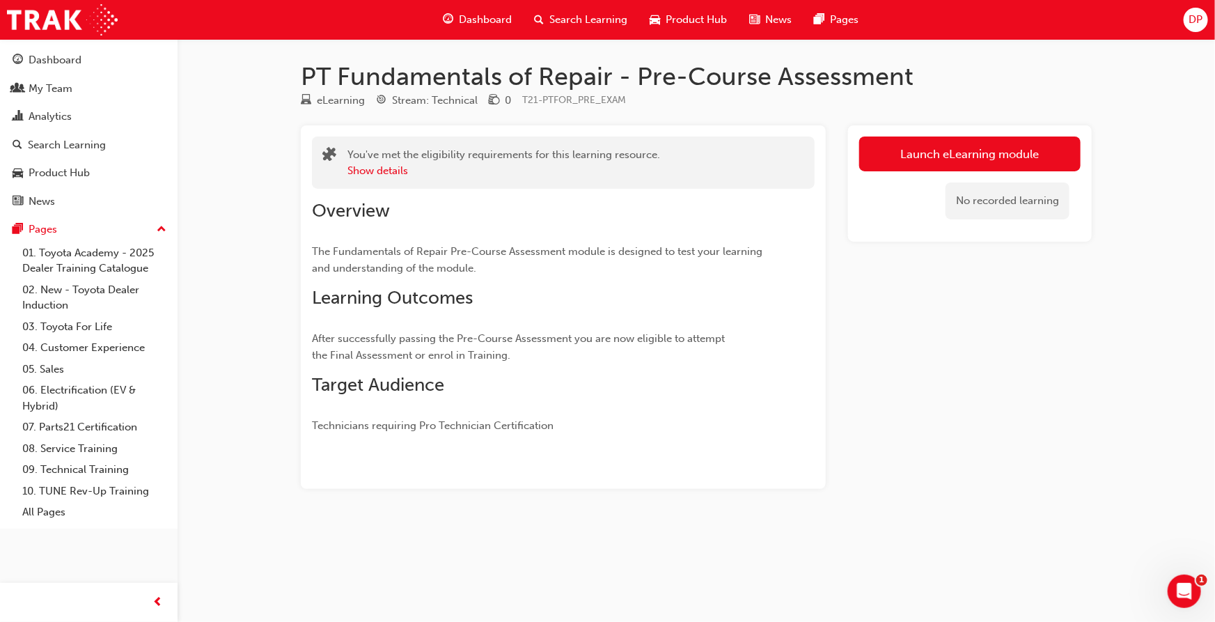
click at [567, 7] on div "Search Learning" at bounding box center [581, 20] width 116 height 29
